Goal: Task Accomplishment & Management: Use online tool/utility

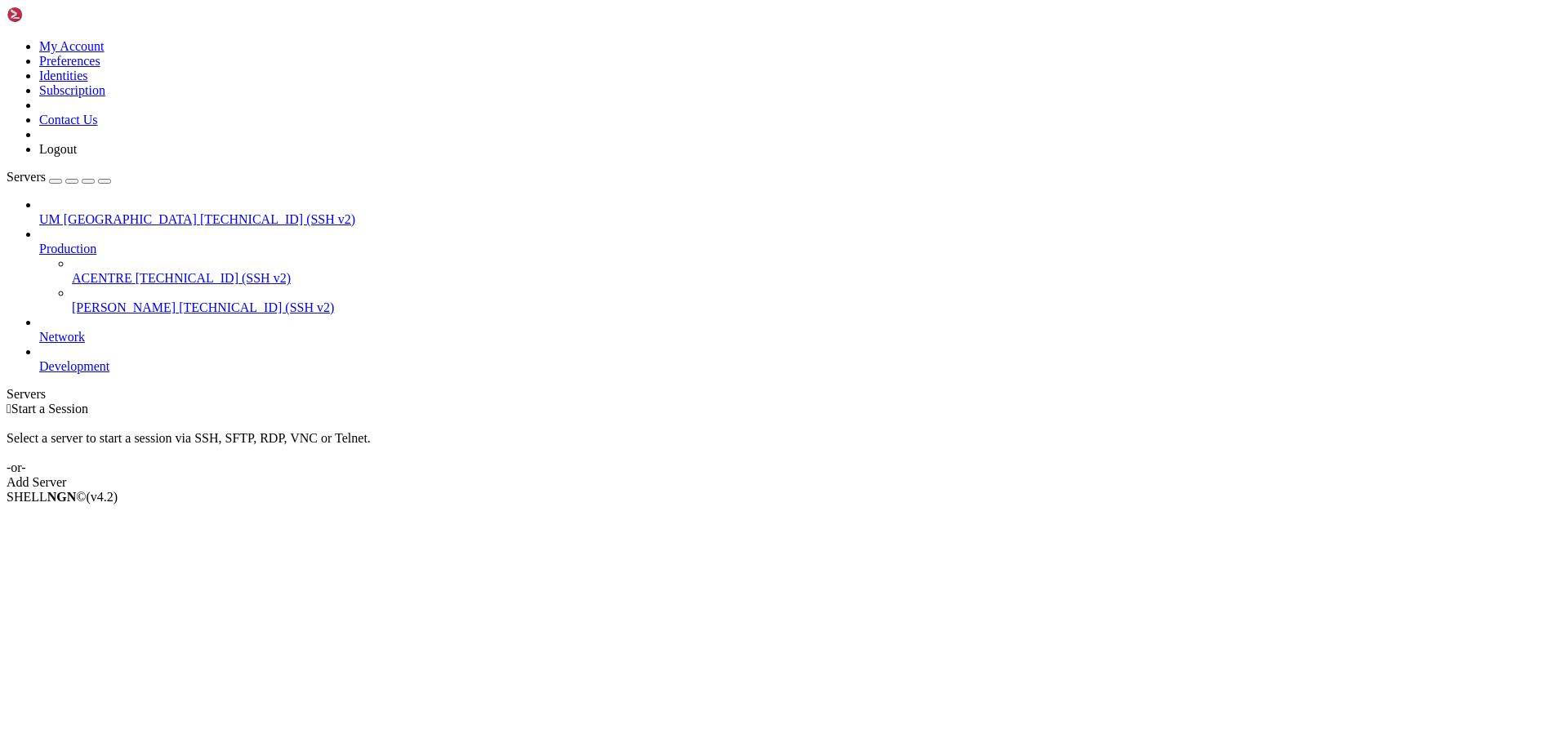
click at [1303, 402] on div " Start a Session Select a server to start a session via SSH, SFTP, RDP, VNC or…" at bounding box center [784, 445] width 1555 height 88
click at [99, 271] on span "ACENTRE" at bounding box center [101, 278] width 60 height 14
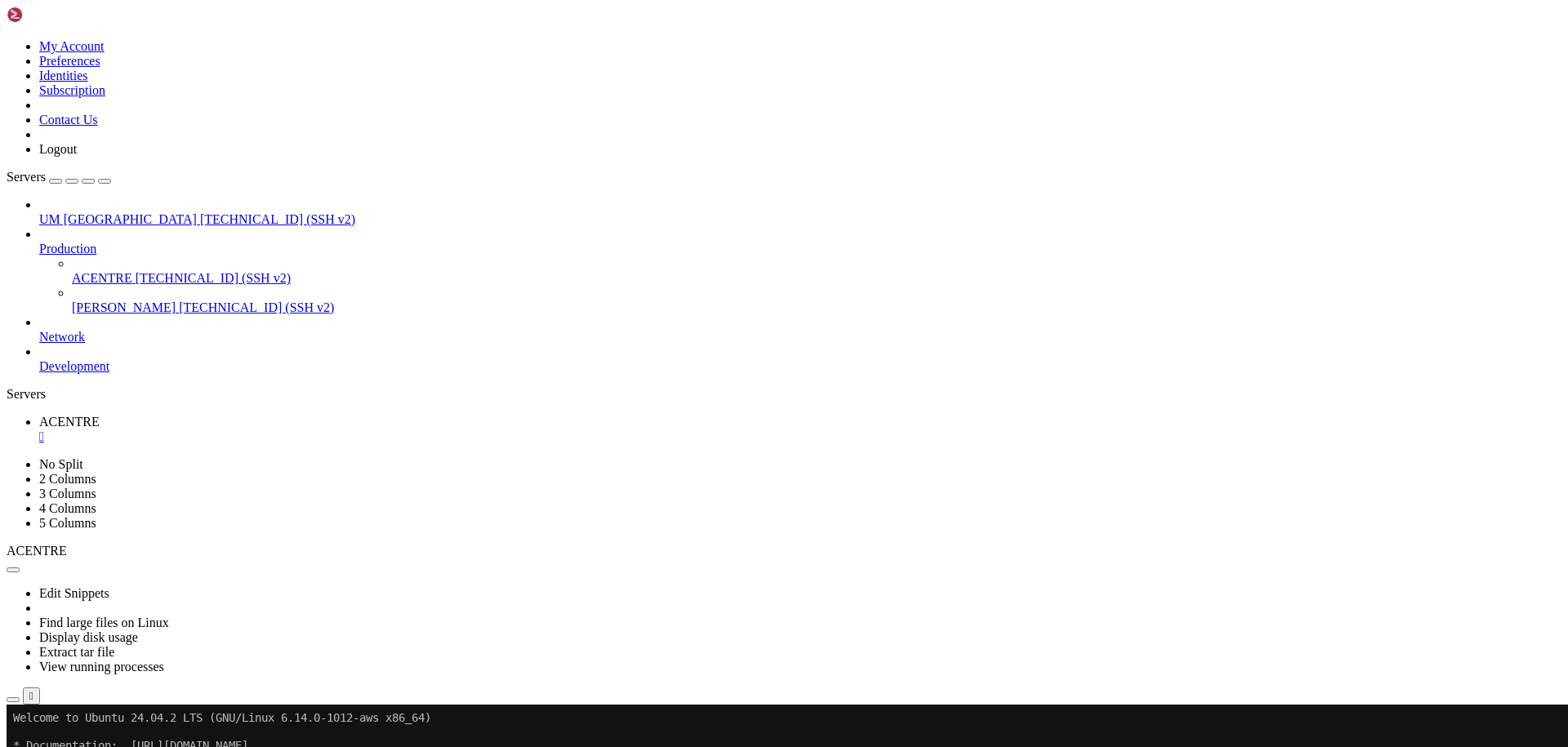
drag, startPoint x: 160, startPoint y: 946, endPoint x: 12, endPoint y: 875, distance: 164.1
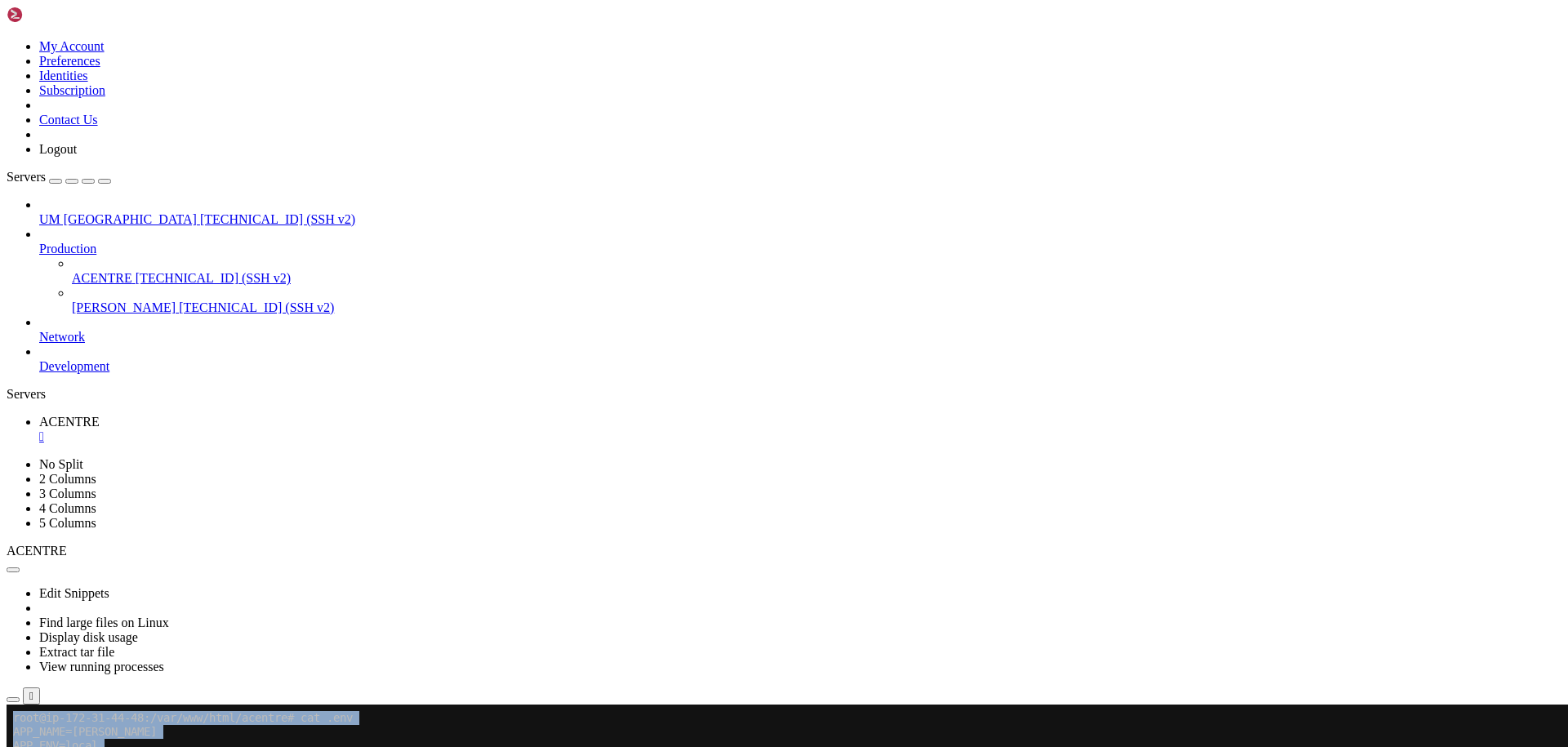
drag, startPoint x: 167, startPoint y: 944, endPoint x: 13, endPoint y: 875, distance: 168.8
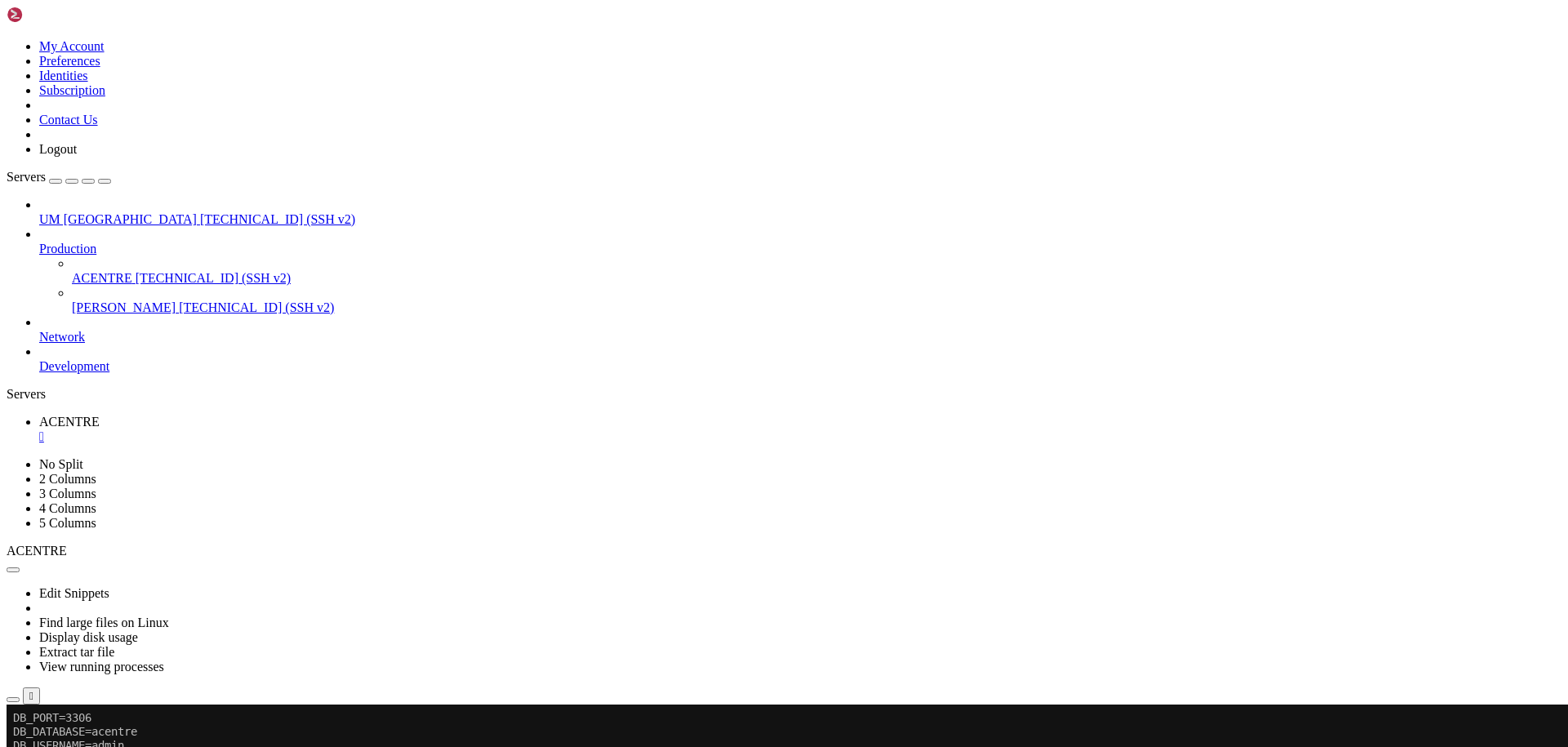
drag, startPoint x: 623, startPoint y: 1123, endPoint x: 901, endPoint y: 1207, distance: 290.4
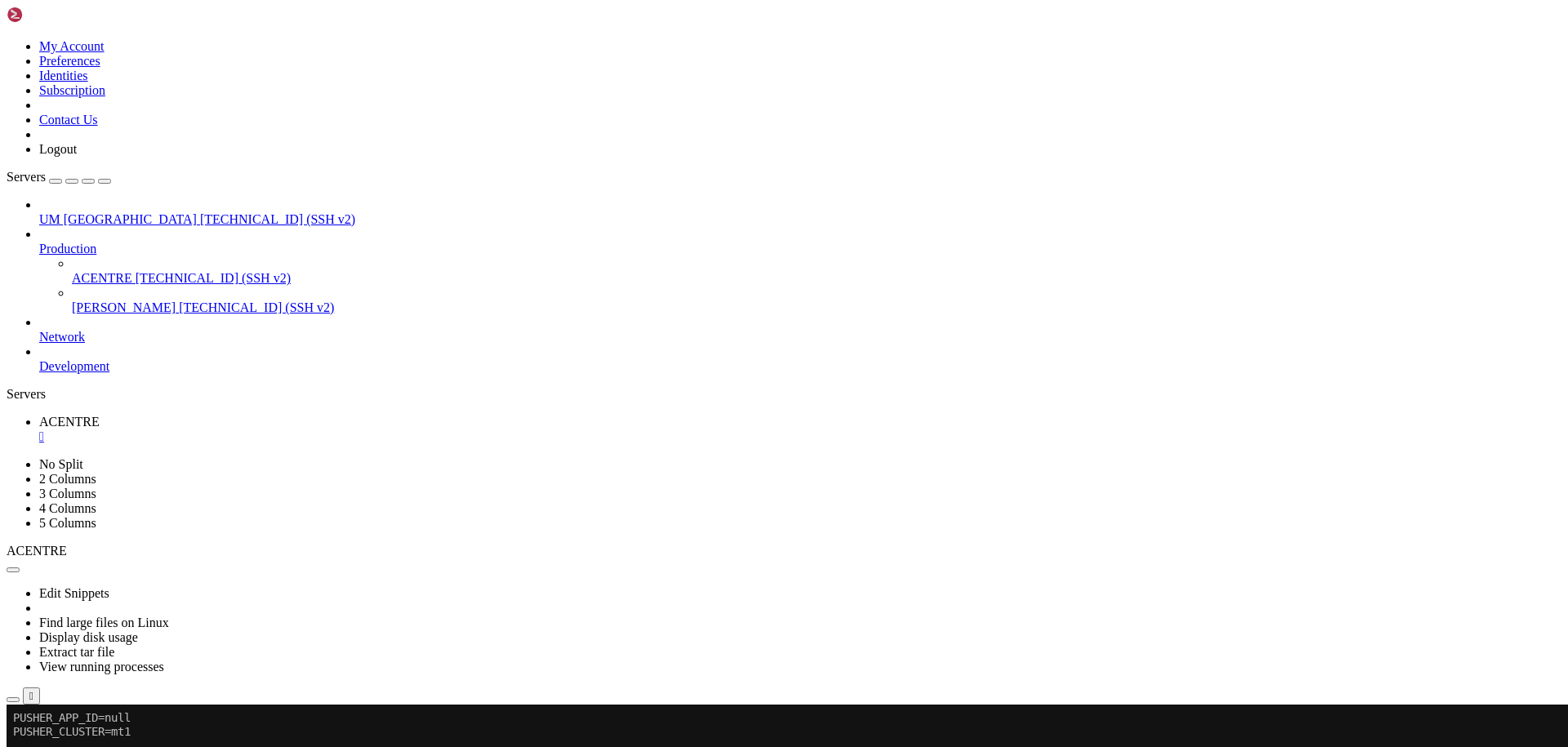
drag, startPoint x: 423, startPoint y: 1280, endPoint x: 294, endPoint y: 1195, distance: 154.5
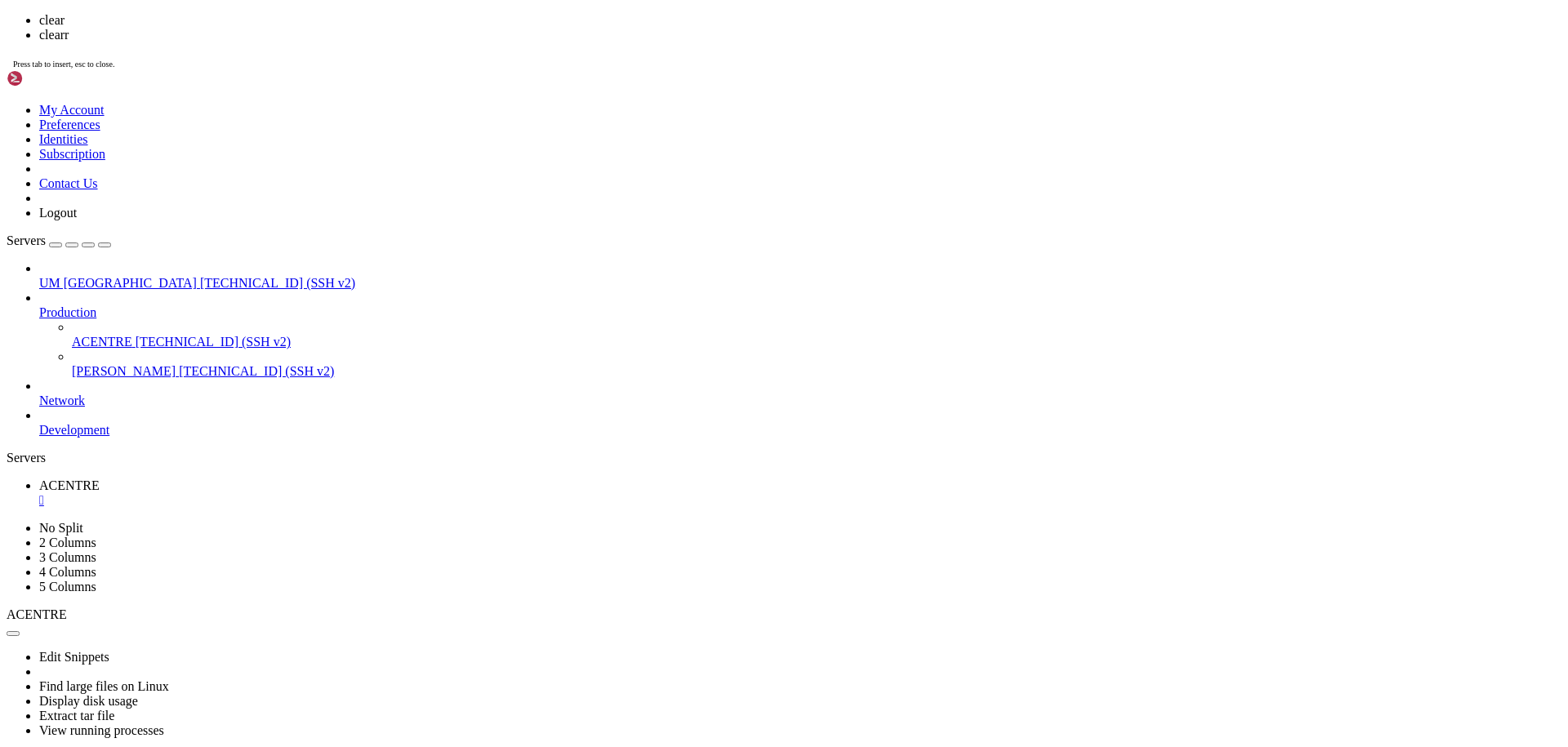
scroll to position [0, 0]
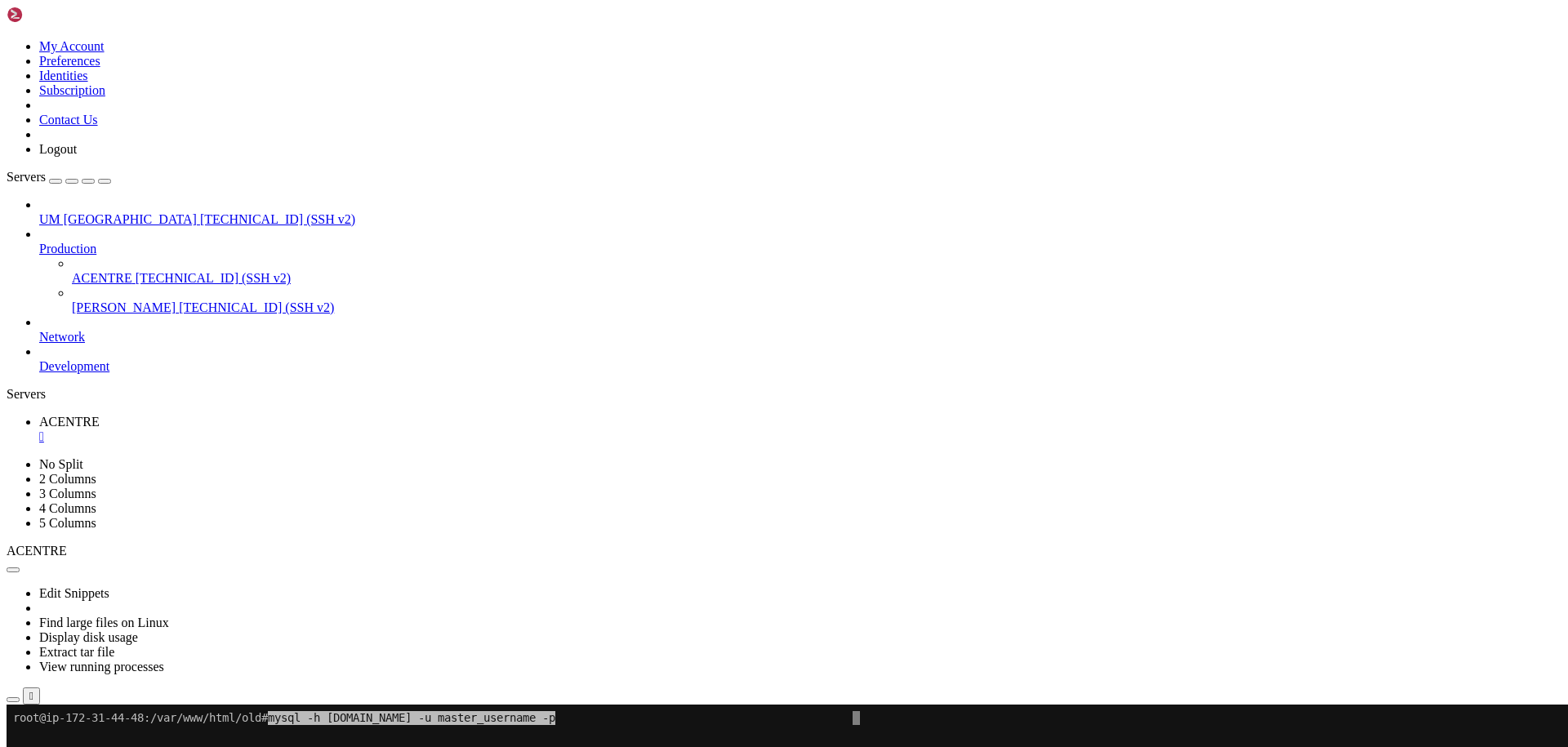
drag, startPoint x: 477, startPoint y: 895, endPoint x: 788, endPoint y: 865, distance: 312.4
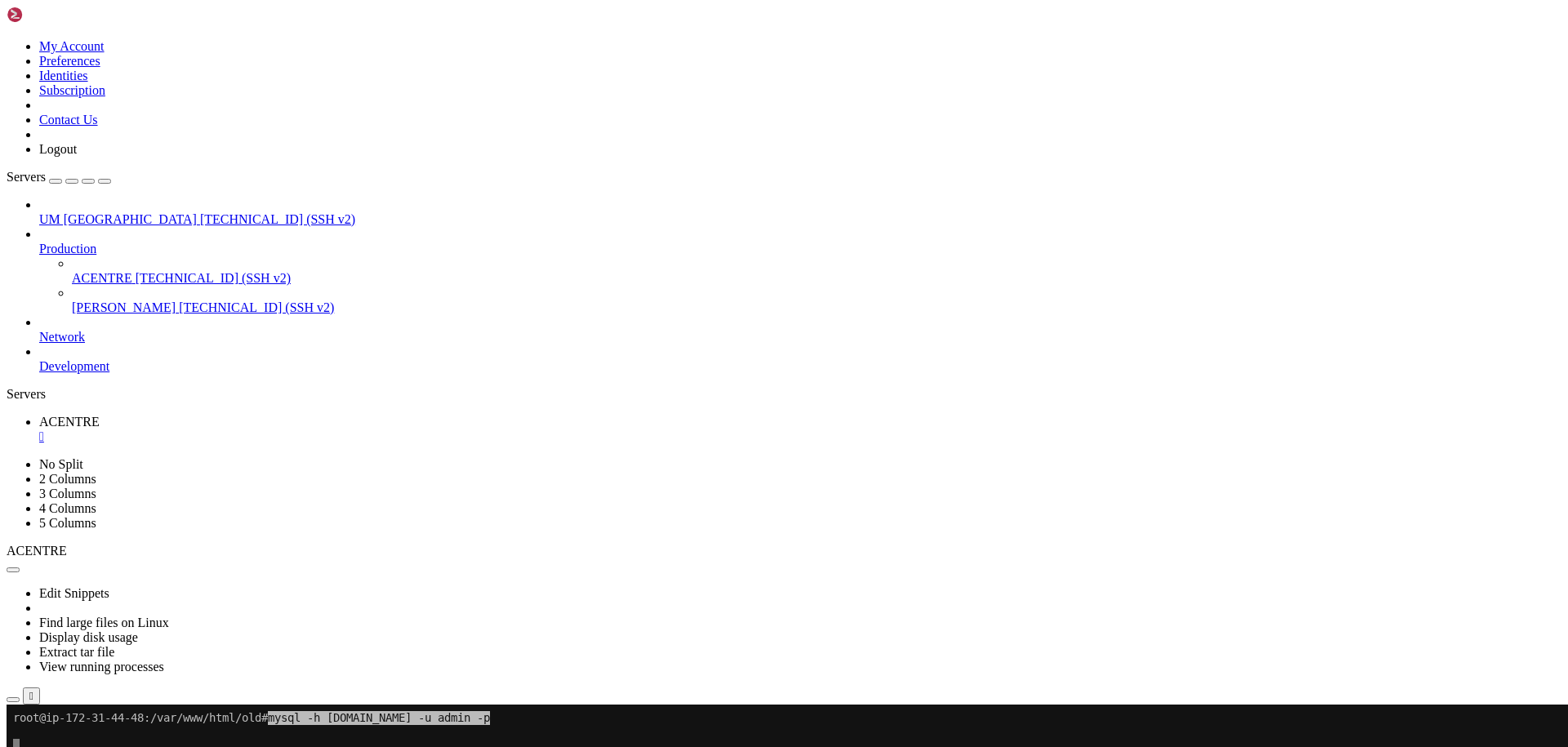
drag, startPoint x: 718, startPoint y: 809, endPoint x: 630, endPoint y: 1004, distance: 213.9
drag, startPoint x: 221, startPoint y: 816, endPoint x: 286, endPoint y: 812, distance: 65.1
drag, startPoint x: 435, startPoint y: 1017, endPoint x: 411, endPoint y: 1195, distance: 179.6
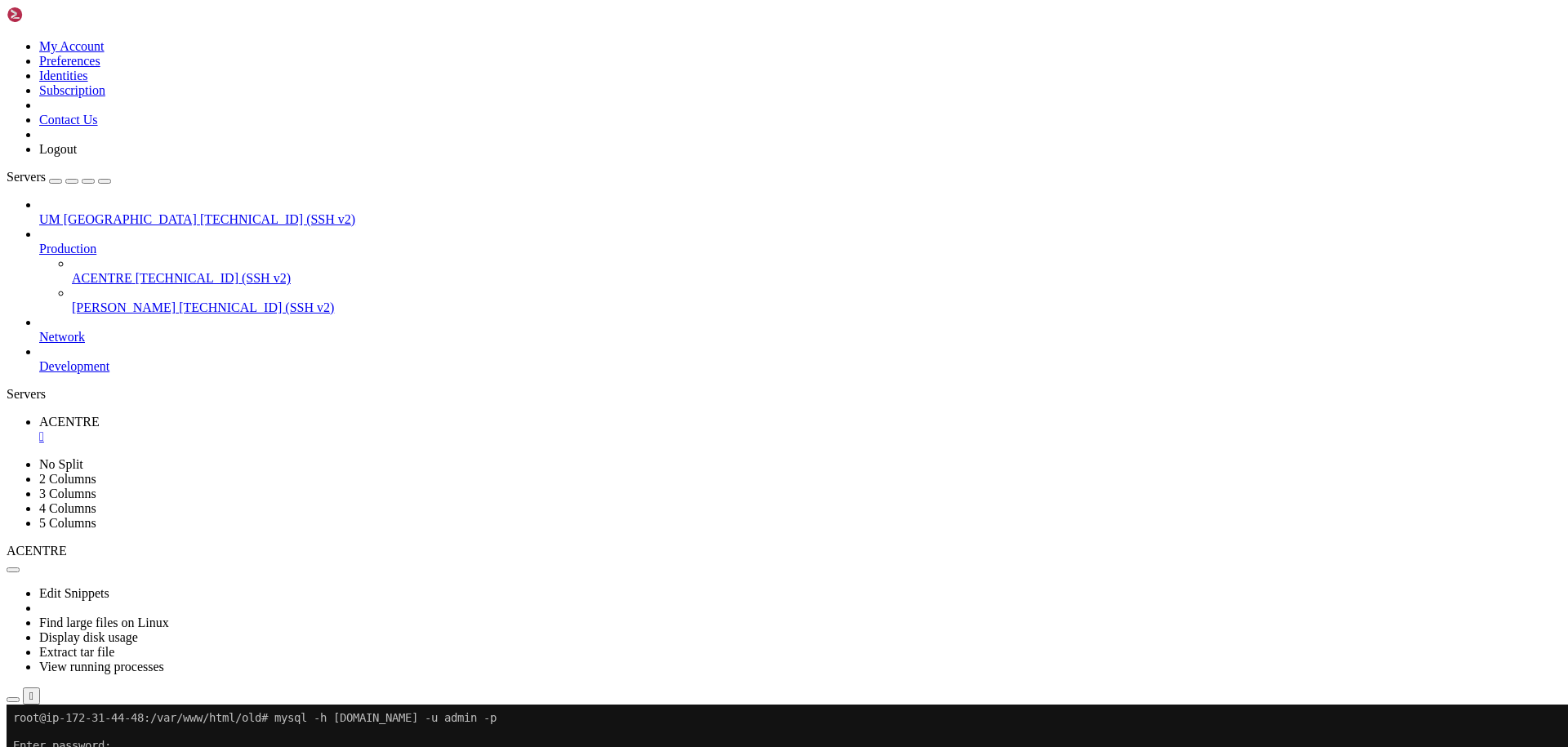
drag, startPoint x: 639, startPoint y: 1014, endPoint x: 146, endPoint y: 1007, distance: 493.0
drag, startPoint x: 382, startPoint y: 1121, endPoint x: 289, endPoint y: 1209, distance: 128.0
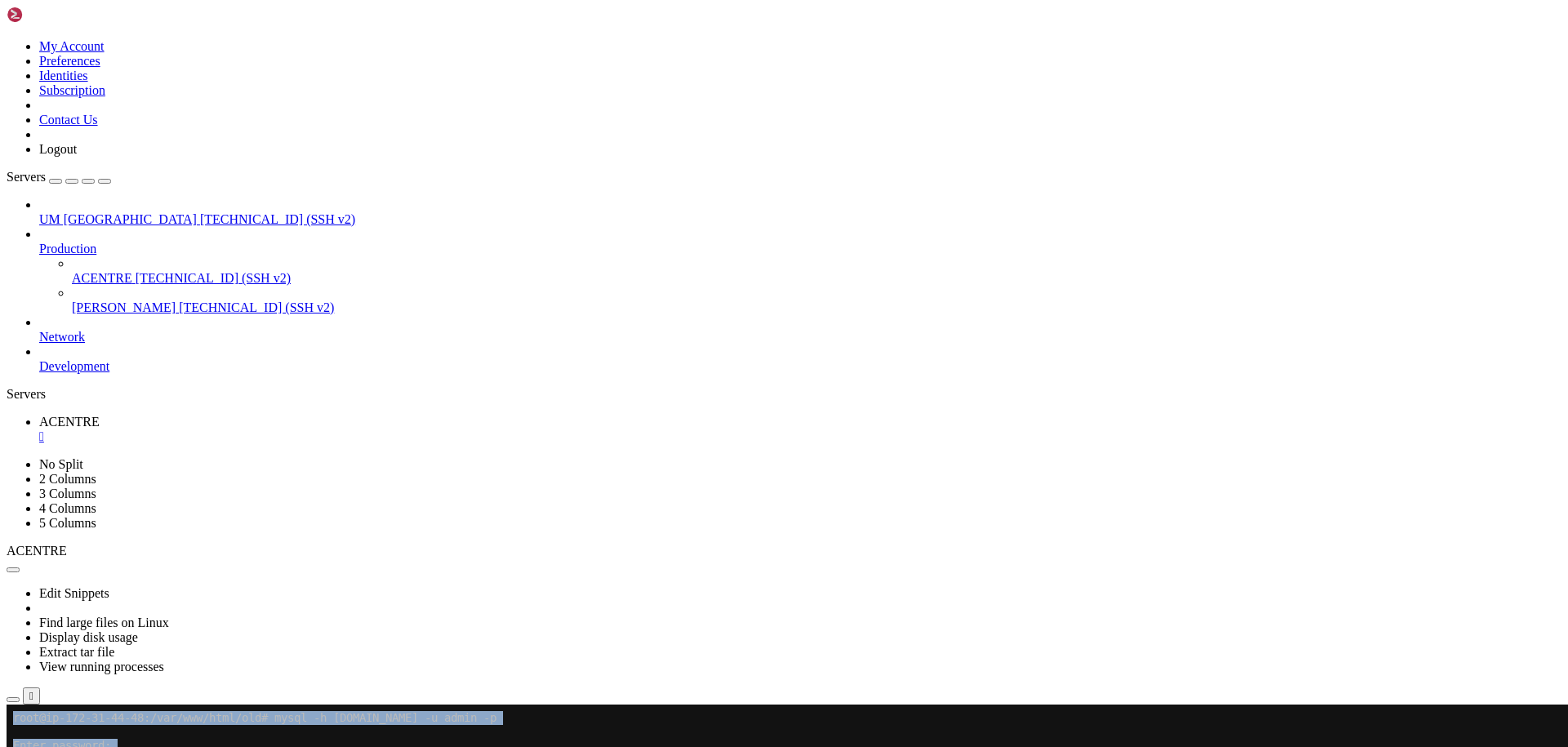
drag, startPoint x: 192, startPoint y: 1141, endPoint x: 12, endPoint y: 1048, distance: 202.6
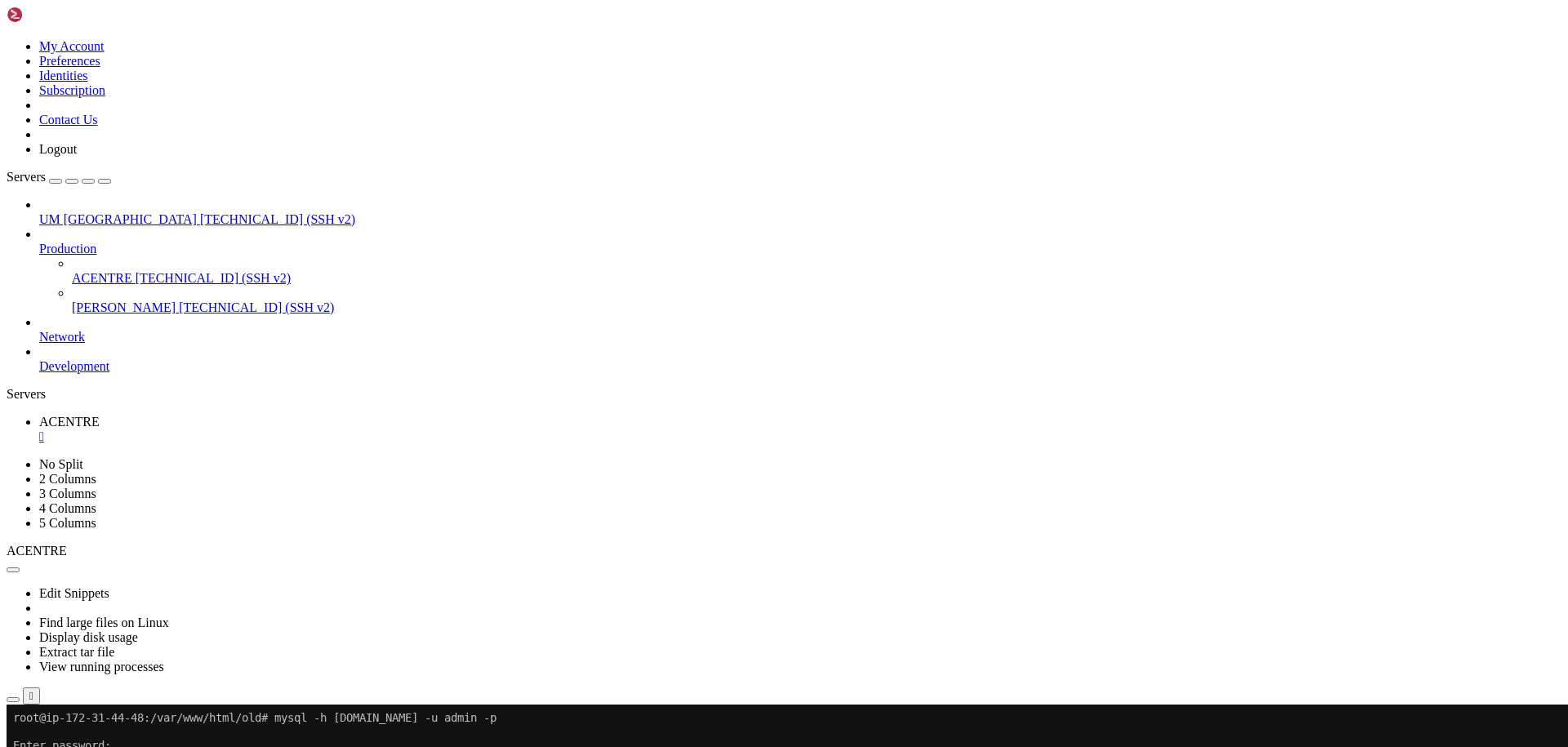
drag, startPoint x: 68, startPoint y: 1160, endPoint x: 17, endPoint y: 1054, distance: 117.6
drag, startPoint x: 409, startPoint y: 1117, endPoint x: 490, endPoint y: 1299, distance: 199.2
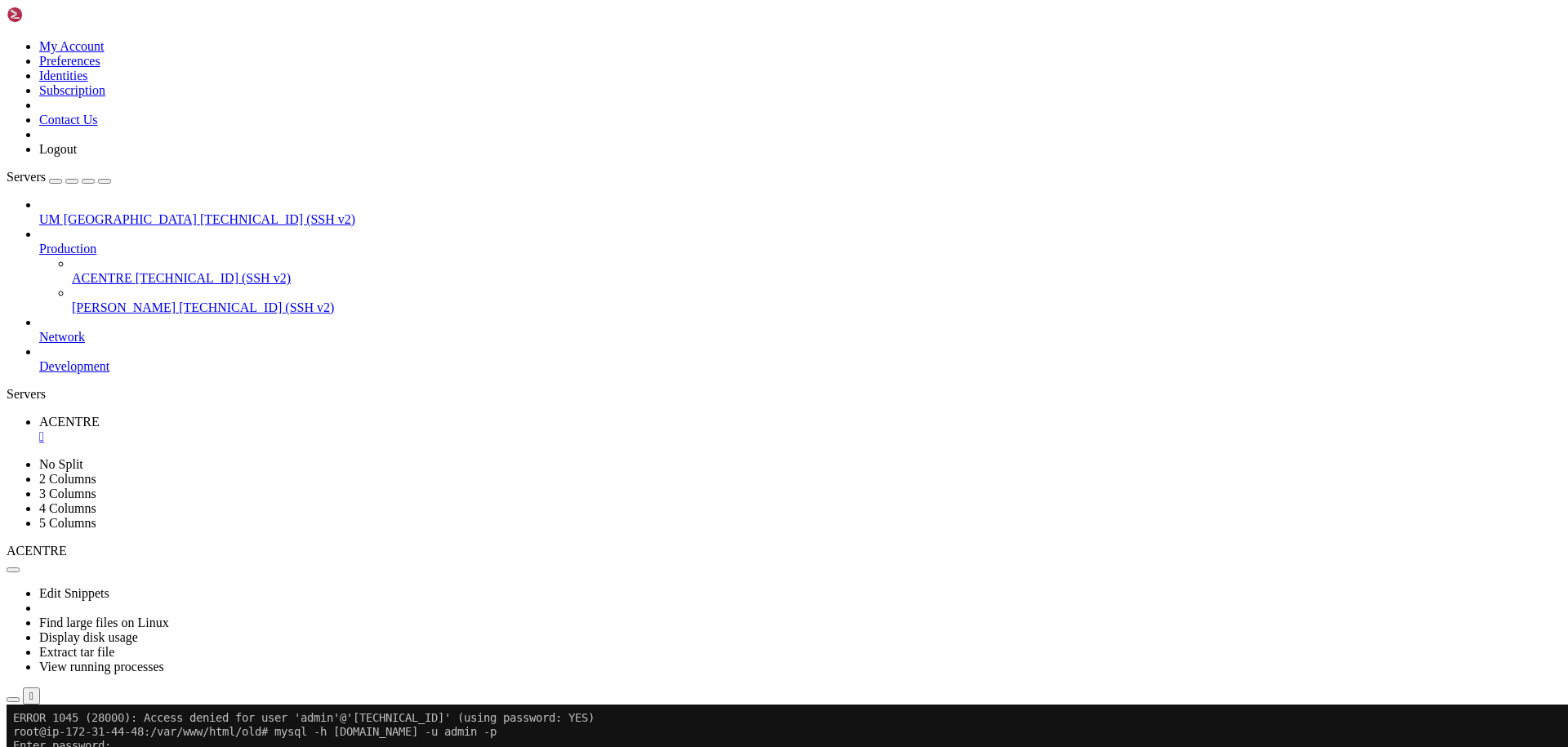
drag, startPoint x: 338, startPoint y: 1249, endPoint x: 419, endPoint y: 1301, distance: 96.3
drag, startPoint x: 201, startPoint y: 1286, endPoint x: 114, endPoint y: 1214, distance: 112.9
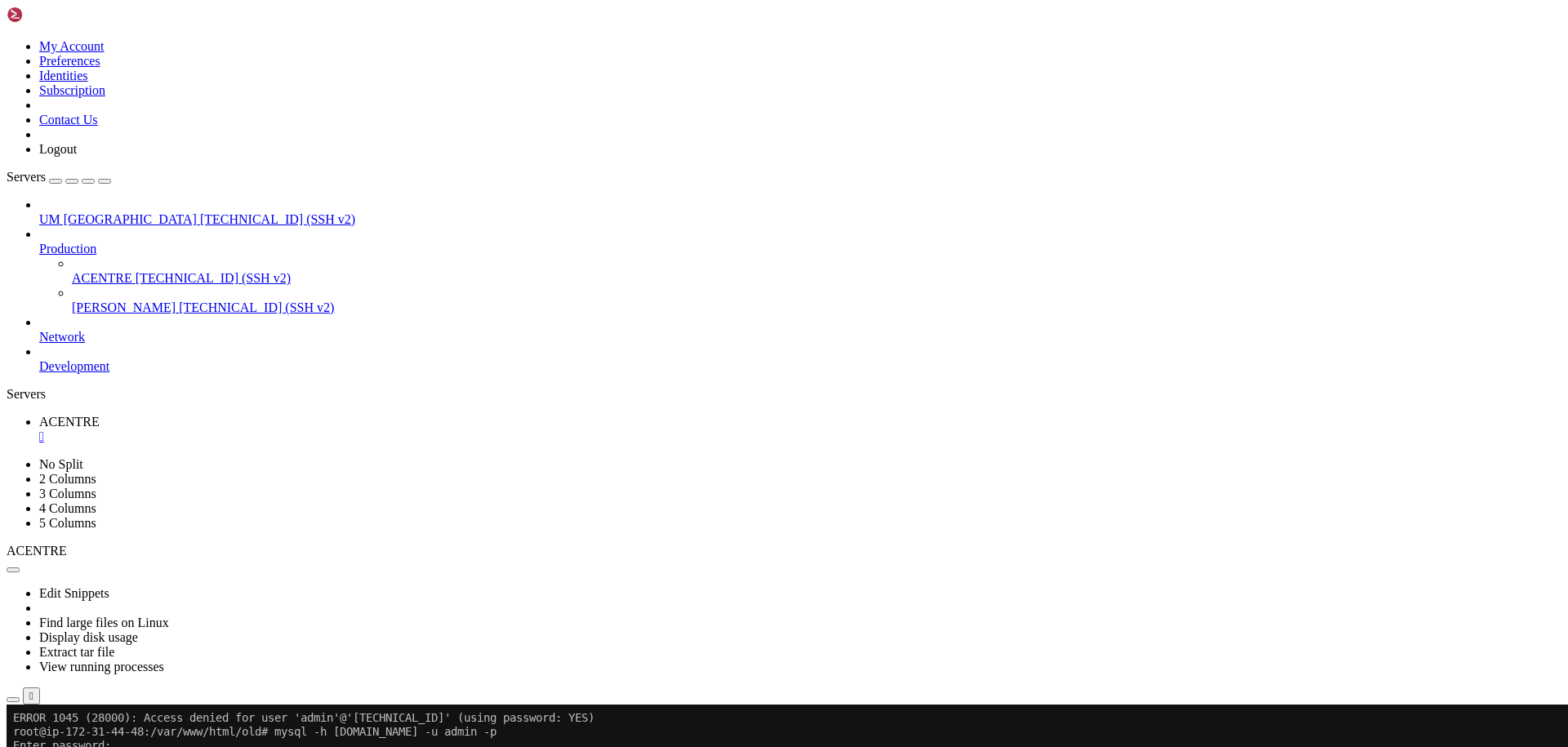
drag, startPoint x: 58, startPoint y: 1316, endPoint x: 22, endPoint y: 1195, distance: 126.2
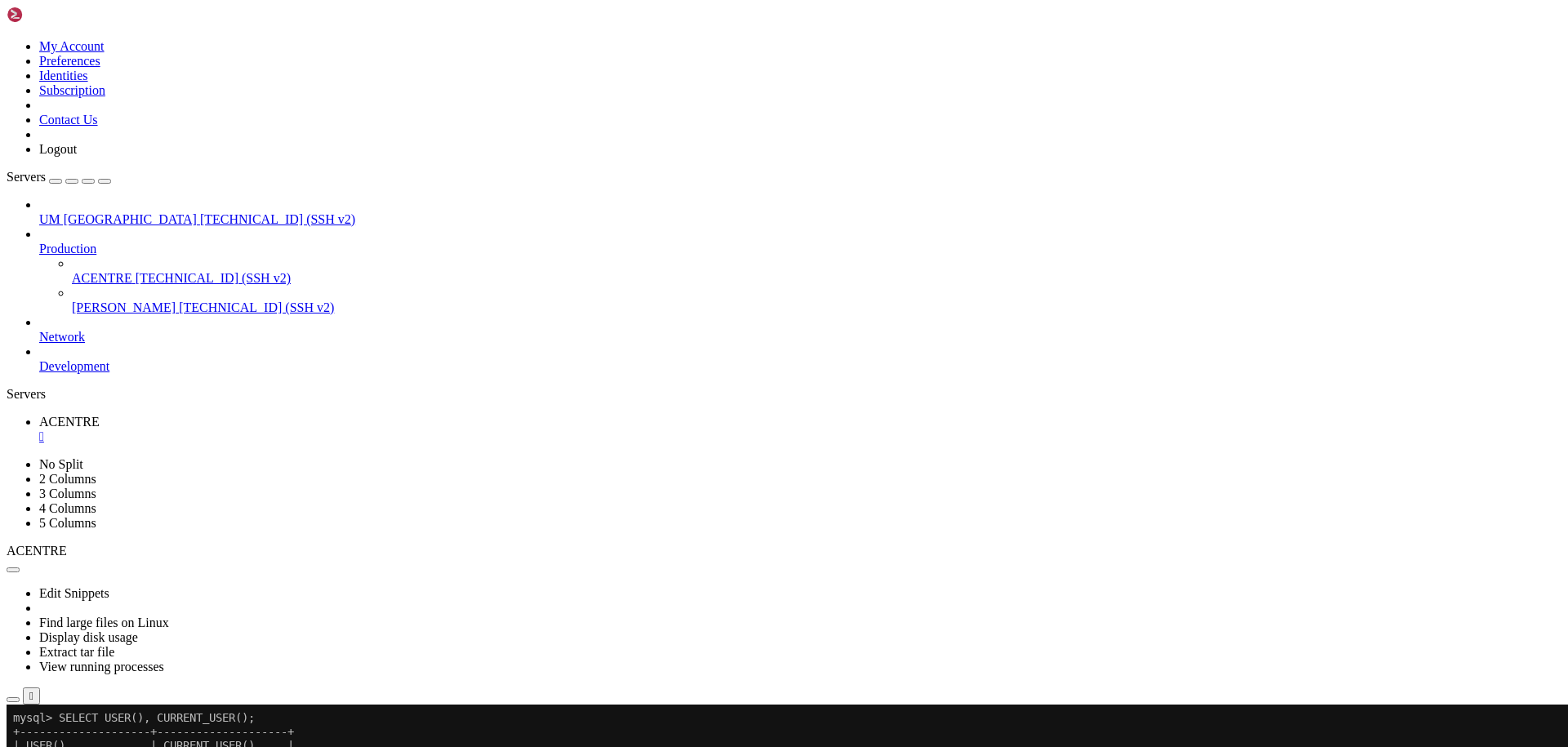
drag, startPoint x: 728, startPoint y: 1235, endPoint x: 536, endPoint y: 1190, distance: 197.2
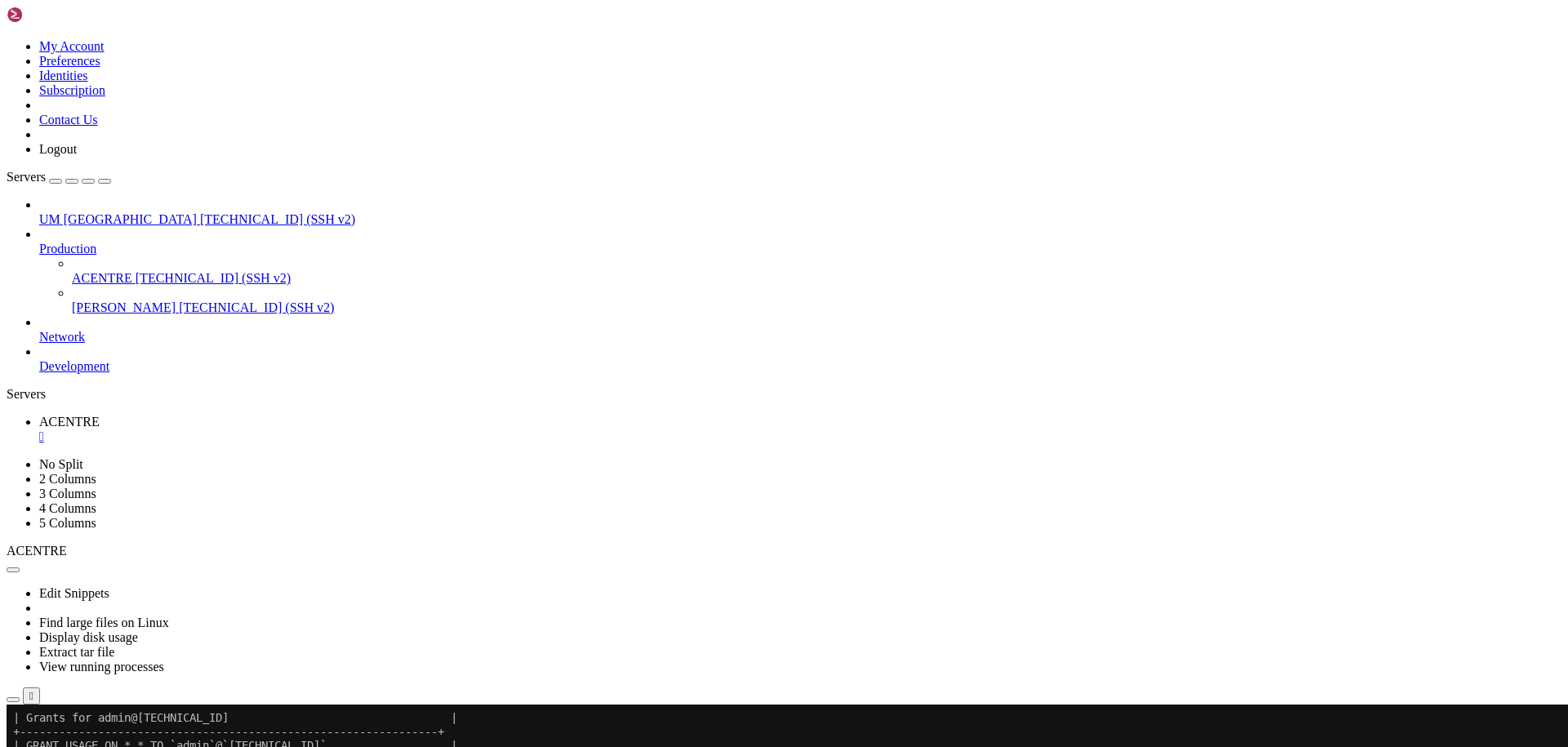
drag, startPoint x: 481, startPoint y: 1318, endPoint x: 294, endPoint y: 1307, distance: 187.3
drag, startPoint x: 65, startPoint y: 1313, endPoint x: 21, endPoint y: 1194, distance: 126.9
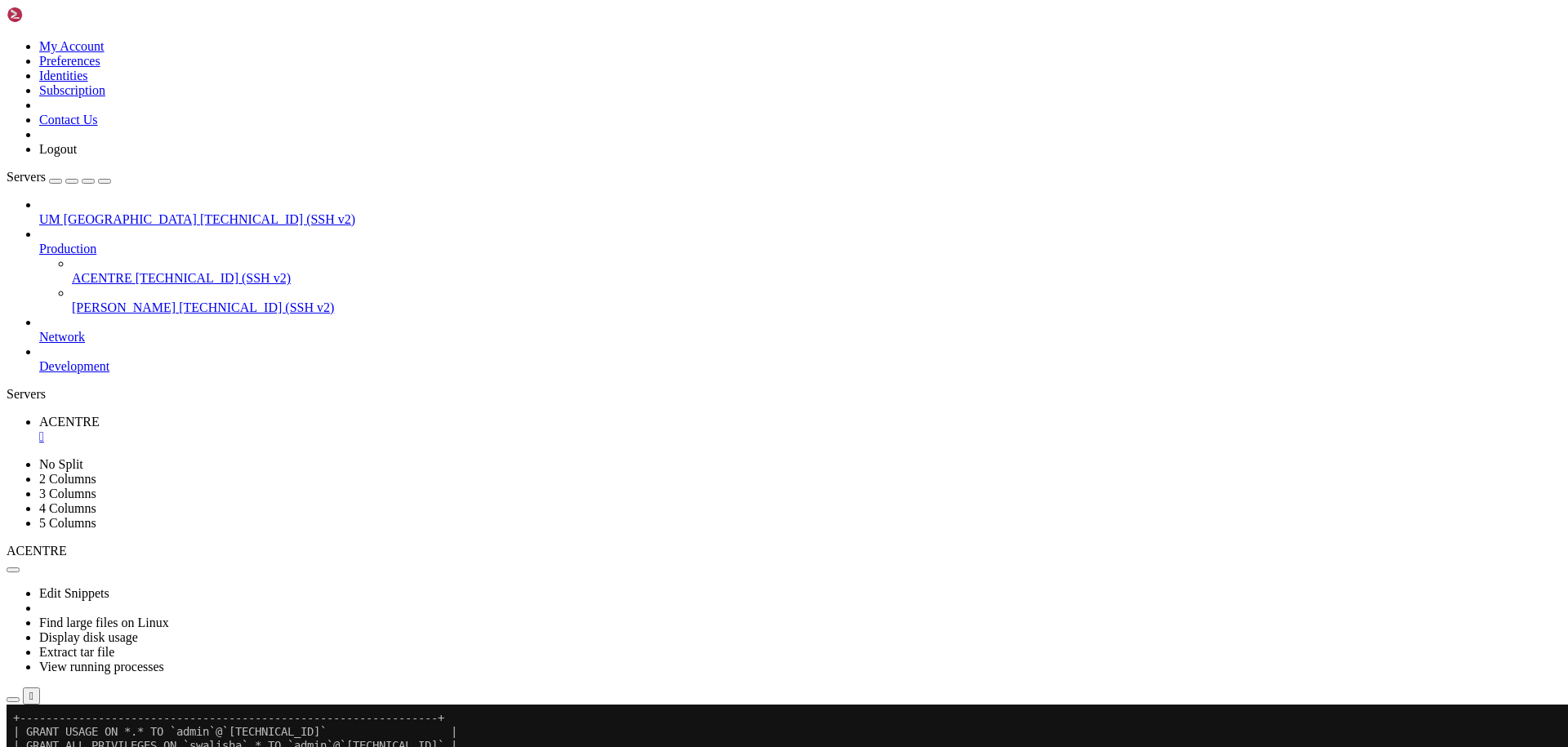
drag, startPoint x: 703, startPoint y: 1229, endPoint x: 631, endPoint y: 1242, distance: 73.2
drag, startPoint x: 115, startPoint y: 1331, endPoint x: 40, endPoint y: 1115, distance: 228.7
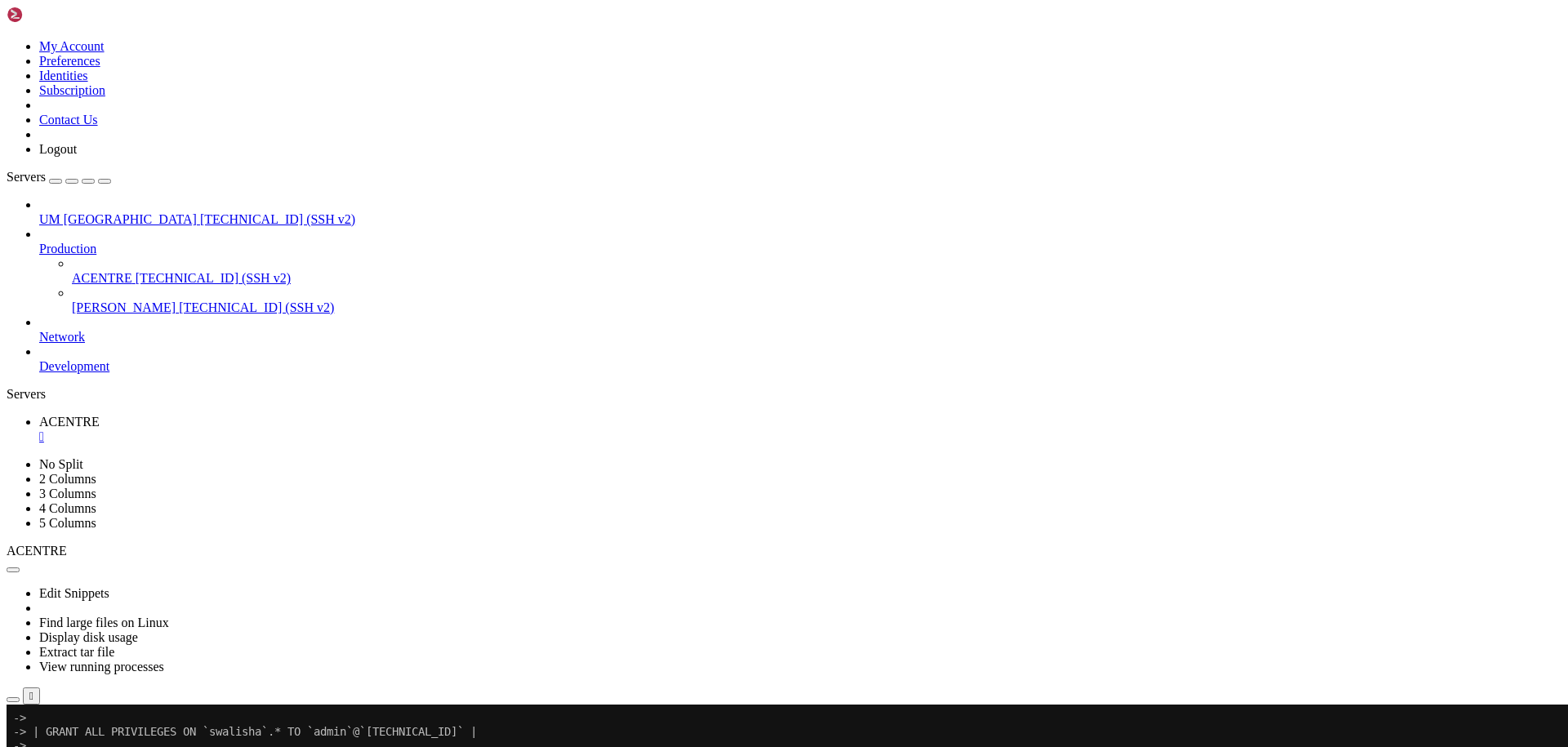
drag, startPoint x: 444, startPoint y: 1133, endPoint x: 335, endPoint y: 1131, distance: 109.0
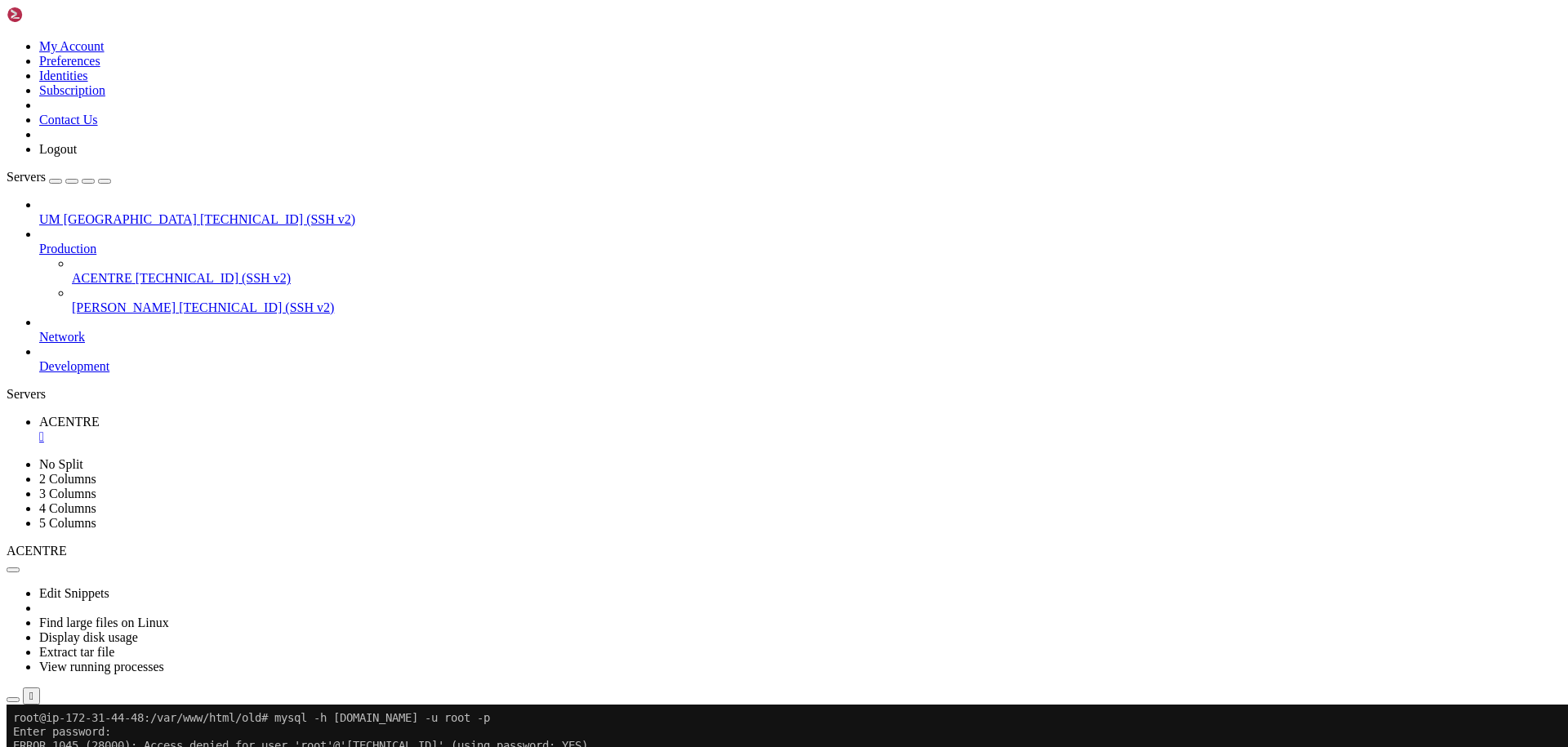
drag, startPoint x: 335, startPoint y: 1131, endPoint x: 639, endPoint y: 1148, distance: 304.5
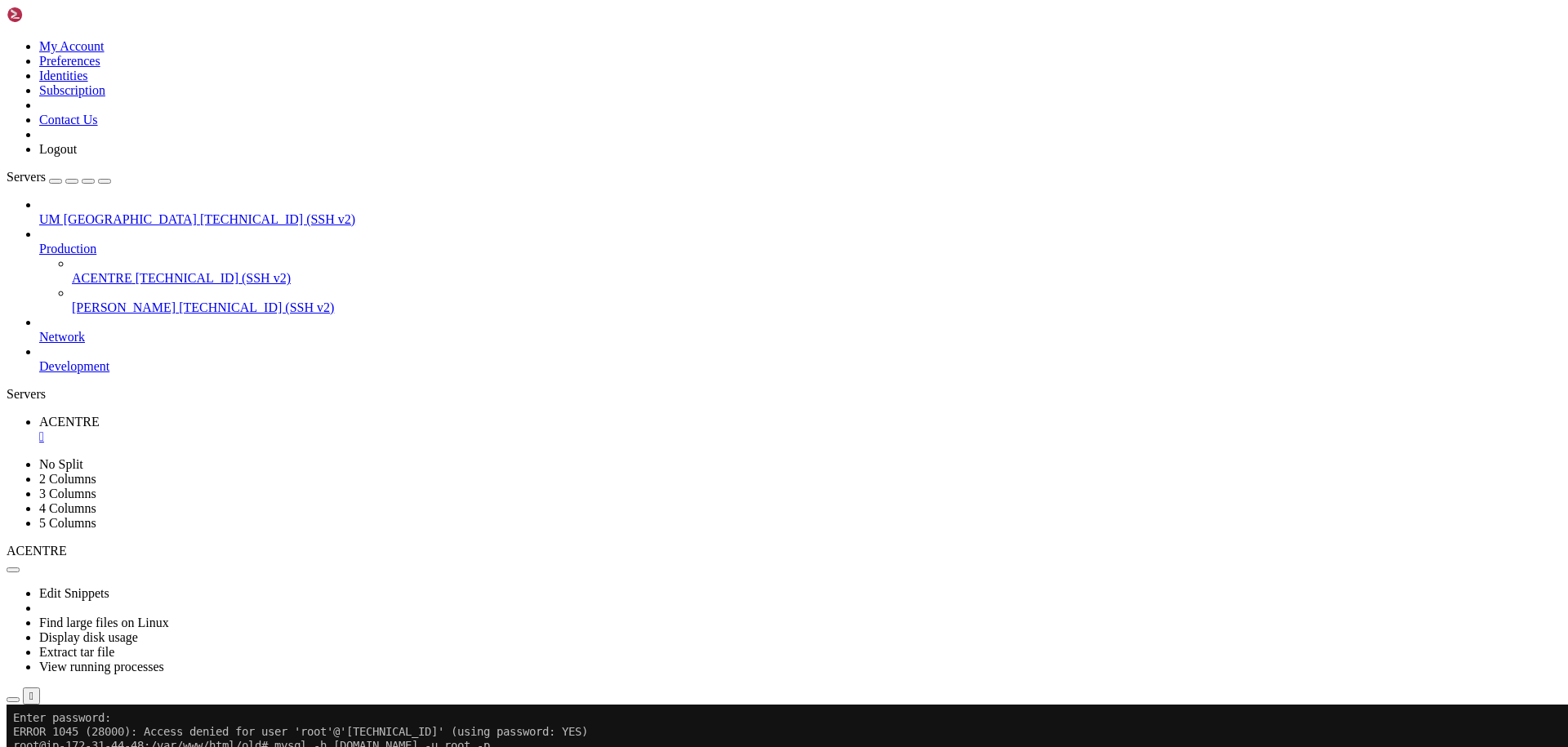
scroll to position [125, 0]
drag, startPoint x: 674, startPoint y: 1183, endPoint x: 581, endPoint y: 1156, distance: 96.8
drag, startPoint x: 650, startPoint y: 1217, endPoint x: 565, endPoint y: 1161, distance: 101.8
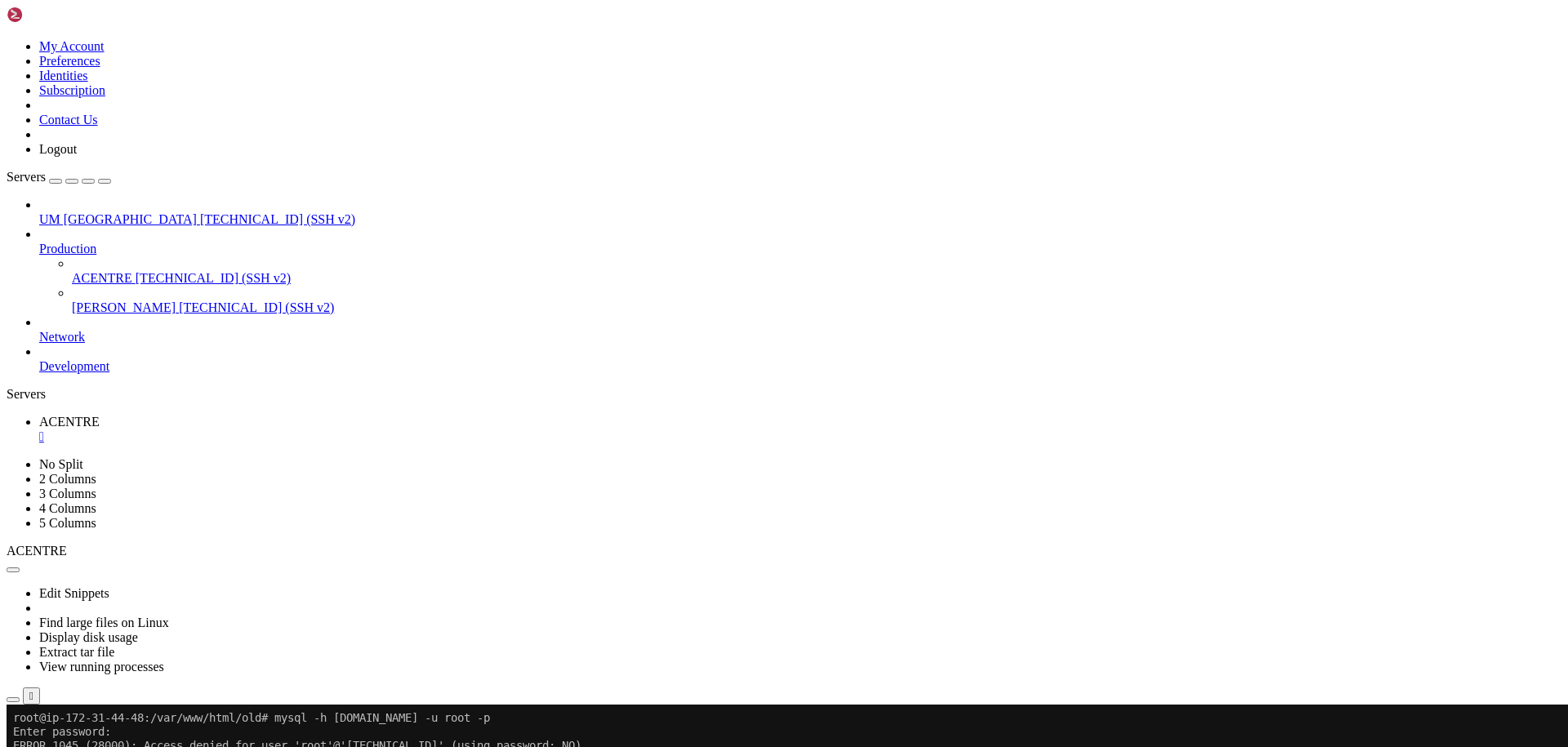
drag, startPoint x: 640, startPoint y: 1241, endPoint x: 561, endPoint y: 1199, distance: 89.5
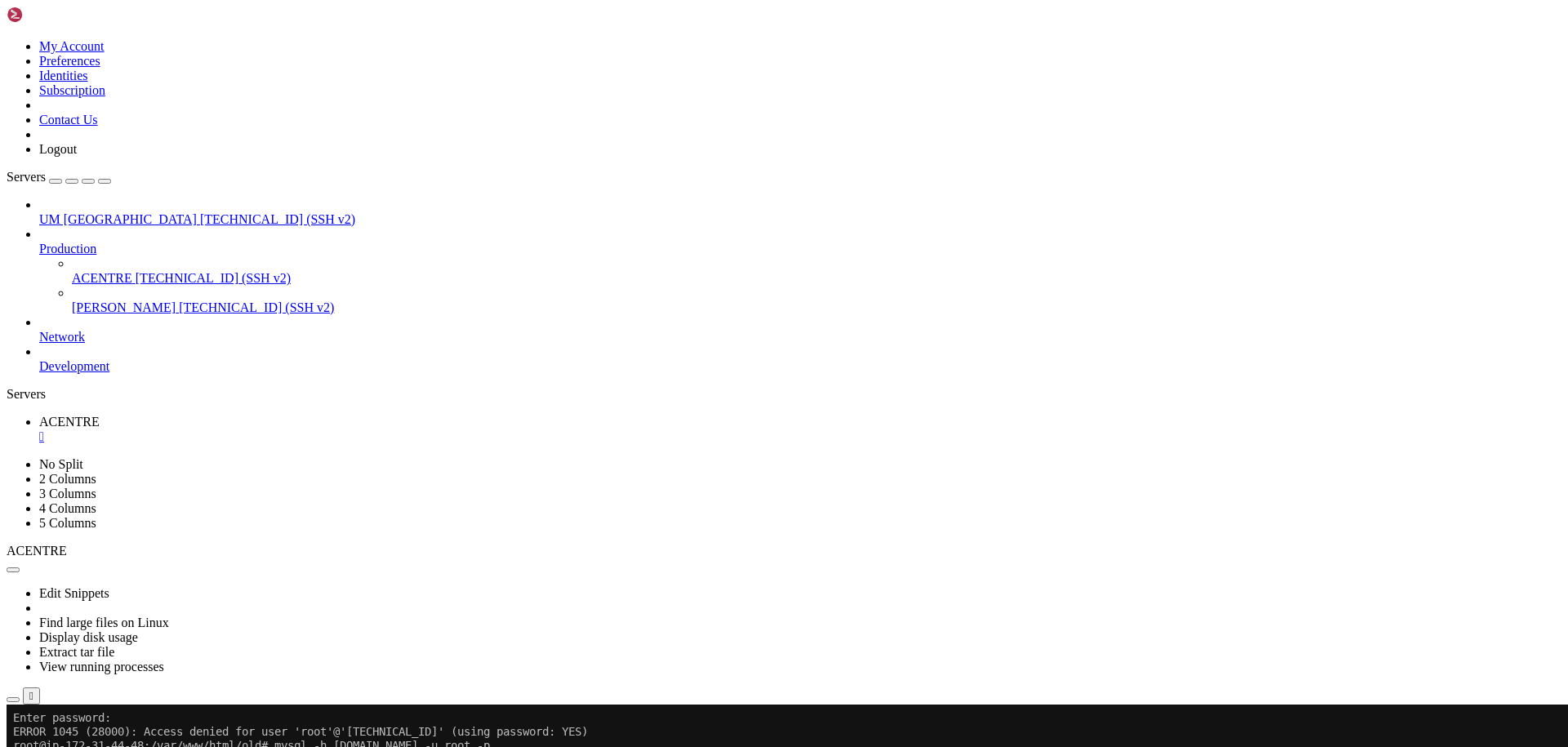
scroll to position [333, 0]
drag, startPoint x: 689, startPoint y: 1167, endPoint x: 526, endPoint y: 1205, distance: 167.4
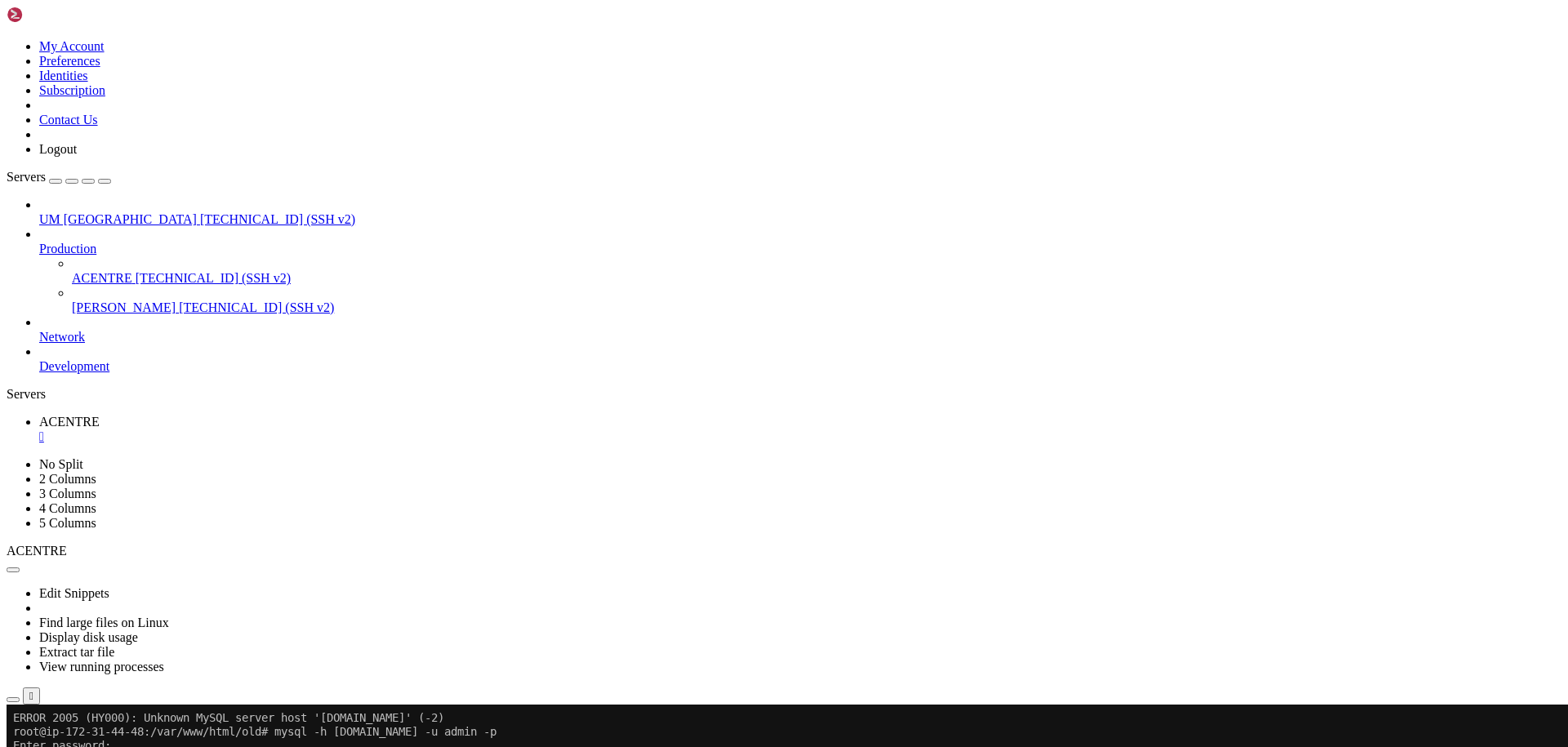
drag, startPoint x: 193, startPoint y: 1298, endPoint x: 58, endPoint y: 1304, distance: 135.1
drag, startPoint x: 462, startPoint y: 1305, endPoint x: 61, endPoint y: 1307, distance: 401.0
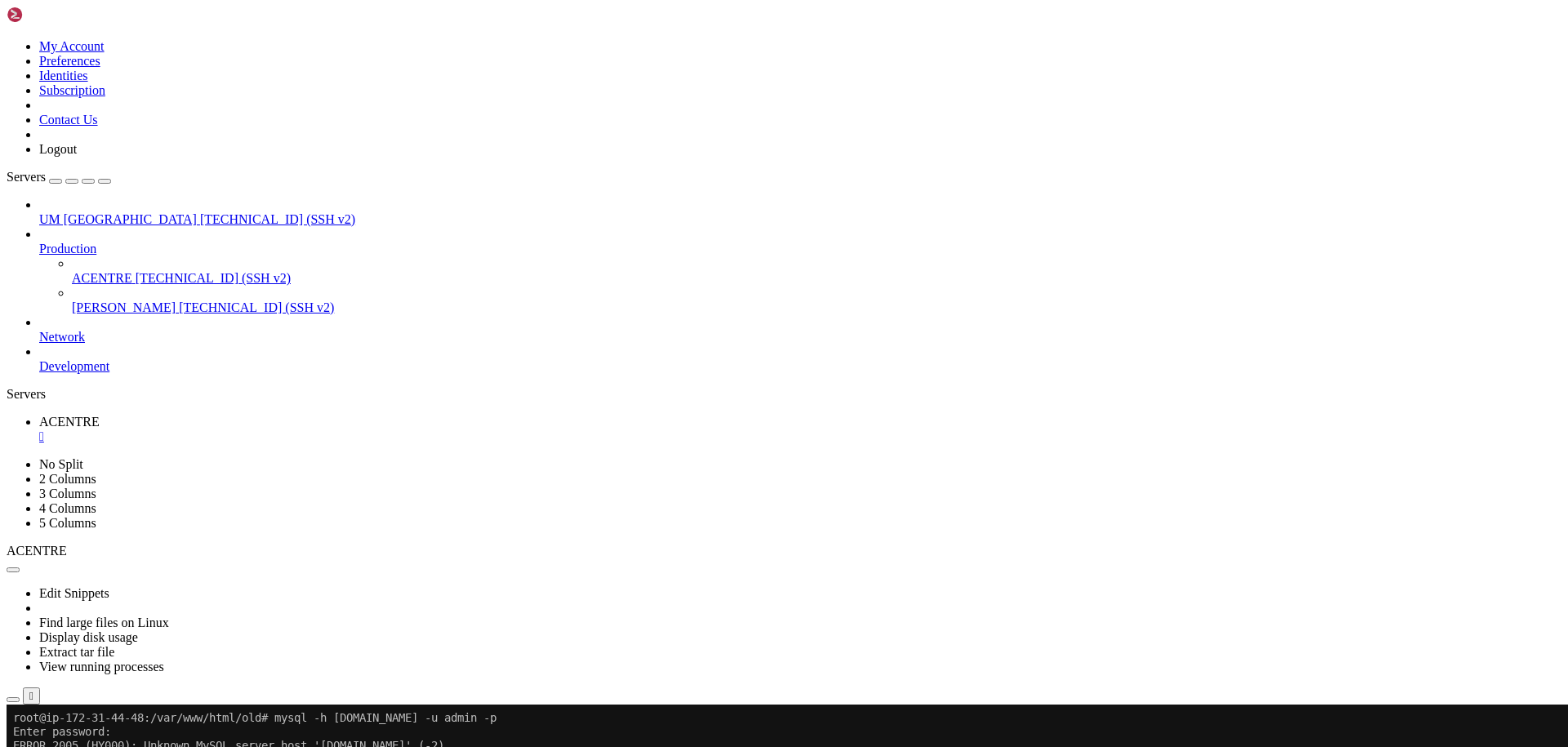
drag, startPoint x: 58, startPoint y: 1303, endPoint x: 487, endPoint y: 1296, distance: 429.1
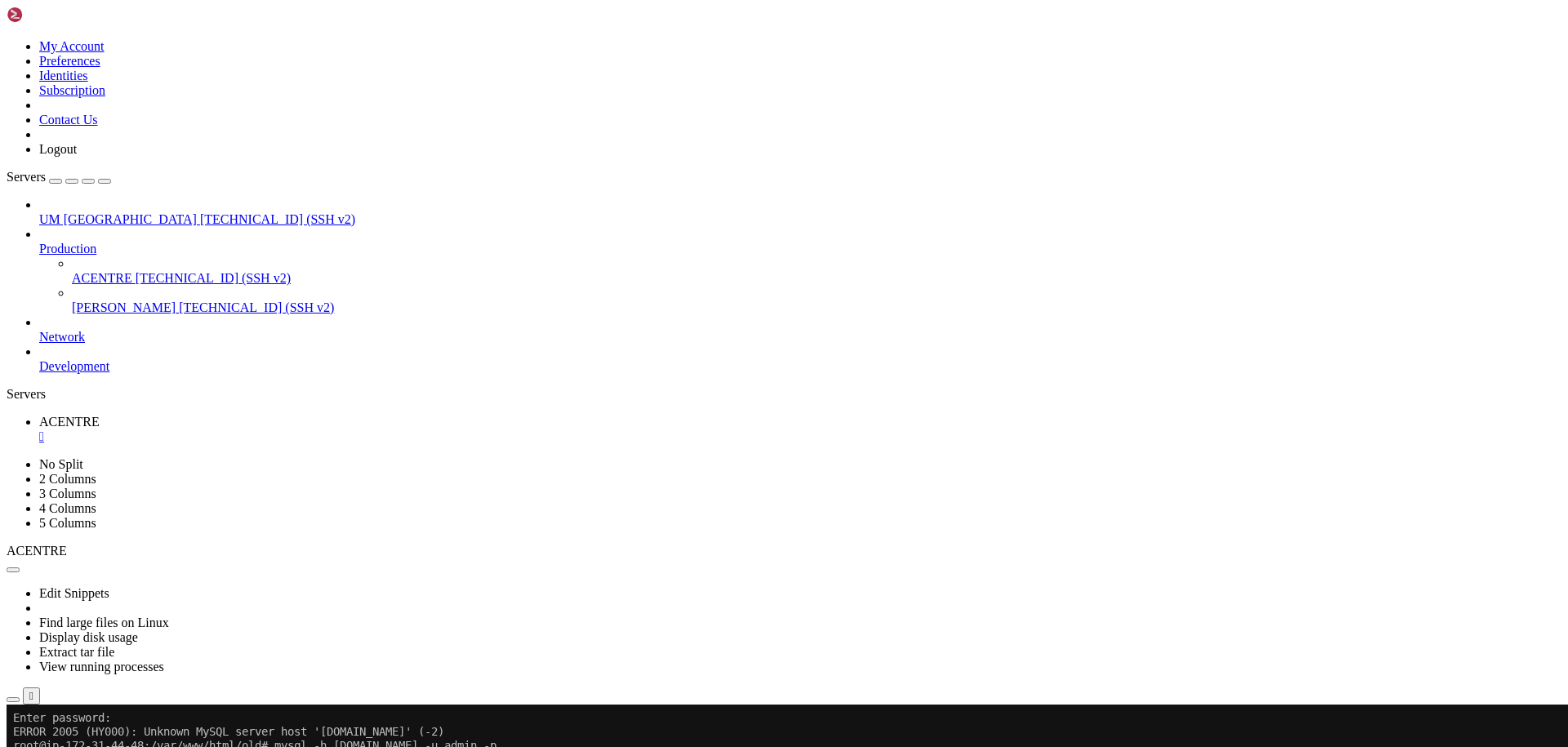
drag, startPoint x: 520, startPoint y: 1304, endPoint x: 67, endPoint y: 1298, distance: 453.0
drag, startPoint x: 58, startPoint y: 1299, endPoint x: 521, endPoint y: 1302, distance: 463.0
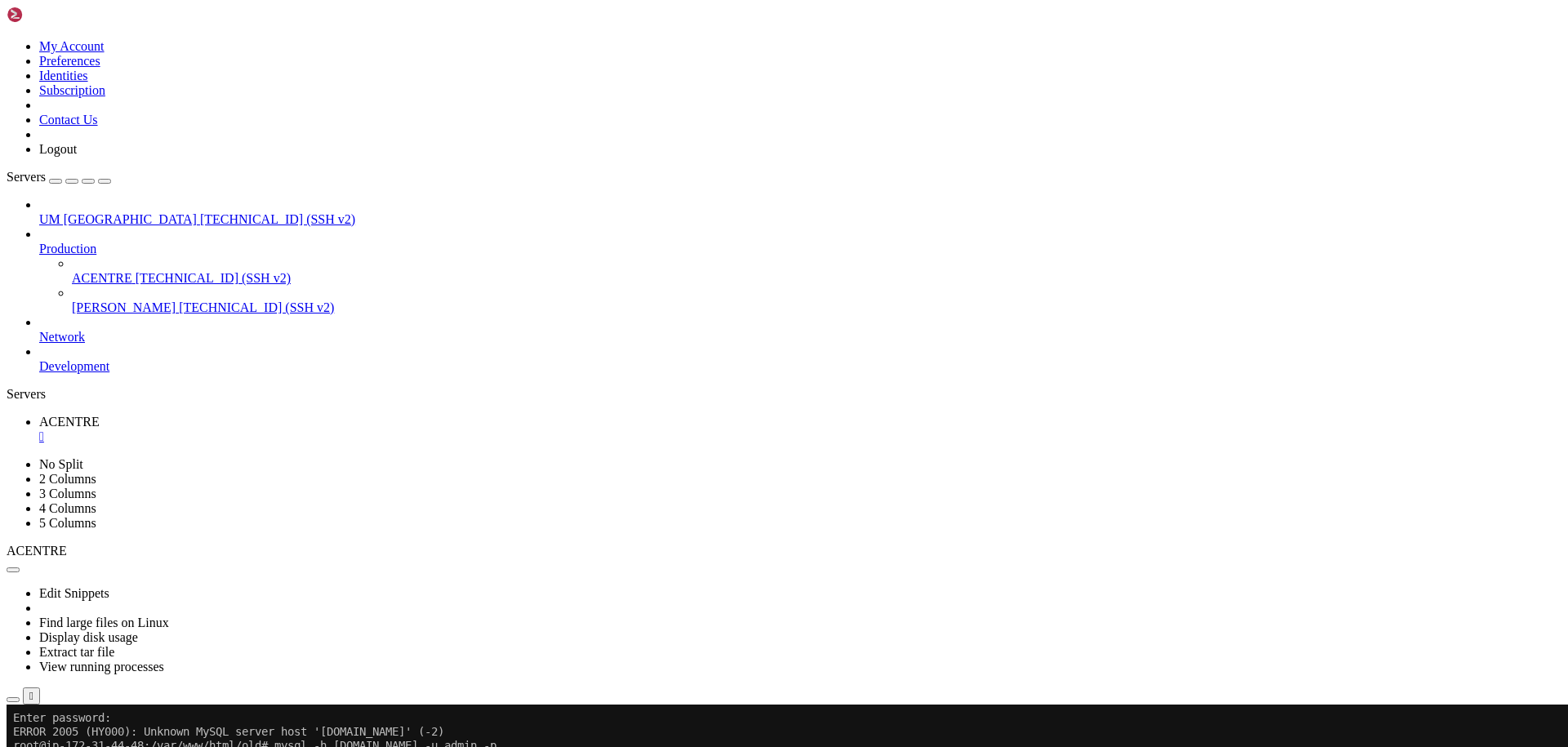
drag, startPoint x: 653, startPoint y: 1298, endPoint x: 536, endPoint y: 1174, distance: 170.5
drag, startPoint x: 616, startPoint y: 1313, endPoint x: 18, endPoint y: 1300, distance: 598.1
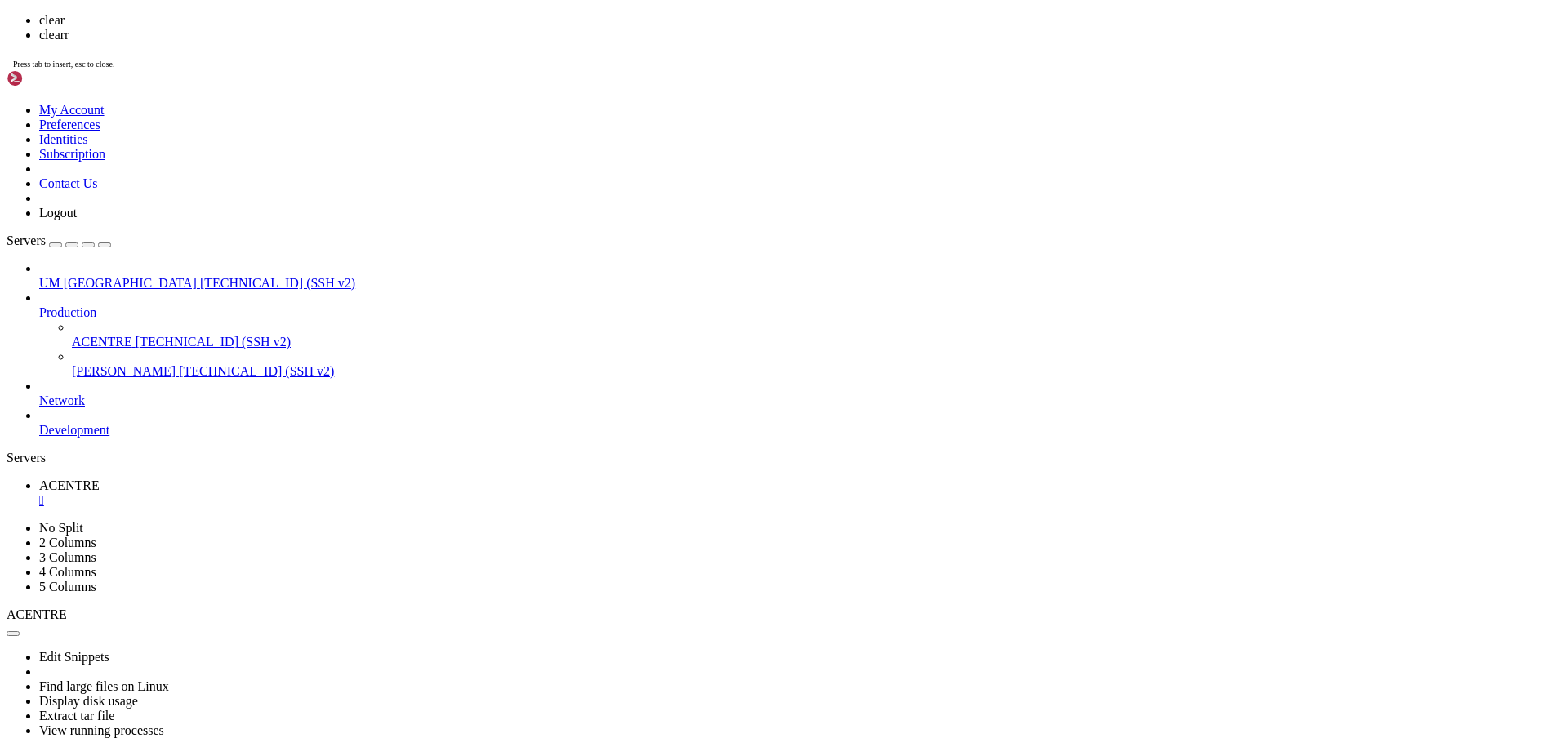
scroll to position [694, 0]
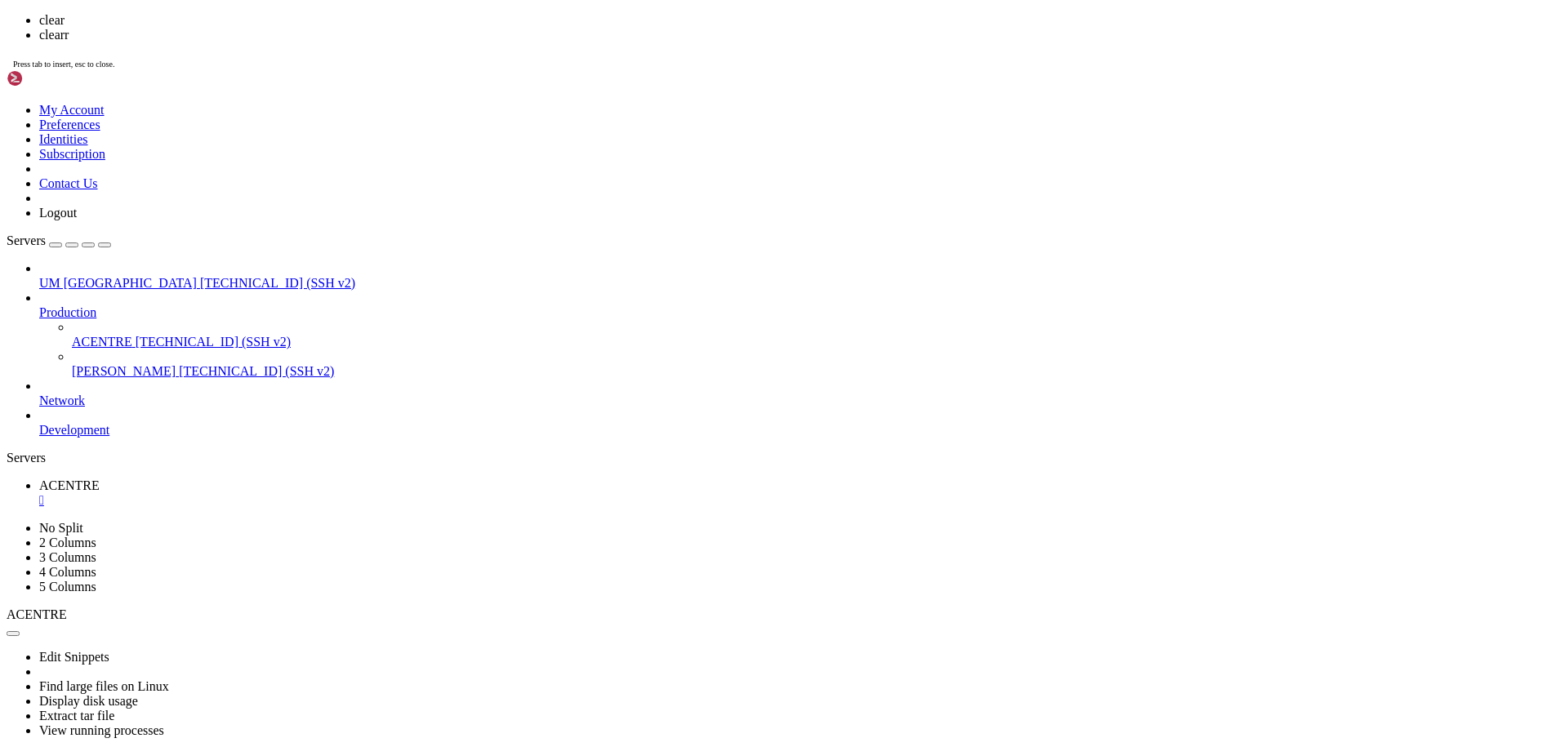
scroll to position [0, 0]
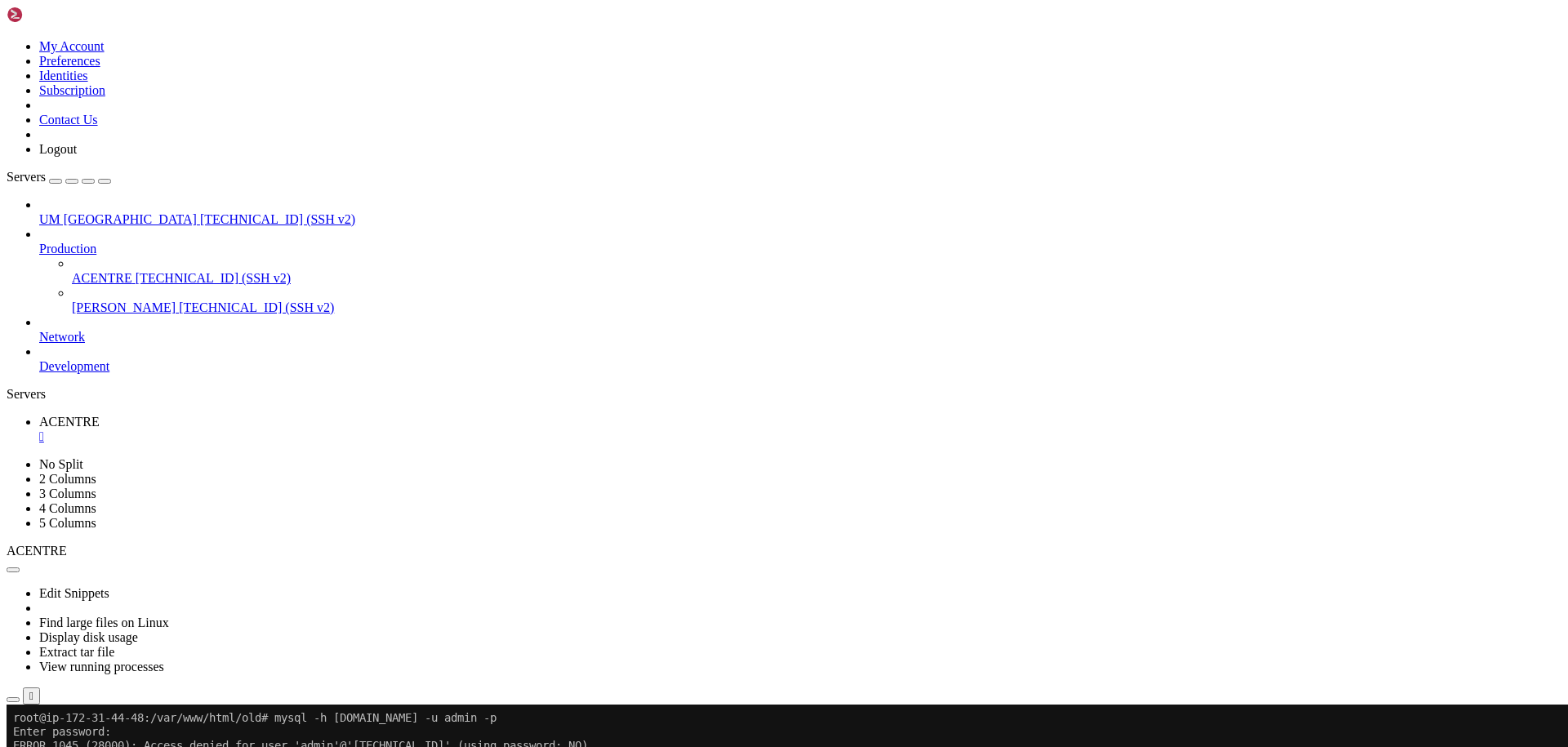
drag, startPoint x: 937, startPoint y: 1131, endPoint x: 899, endPoint y: 1164, distance: 50.3
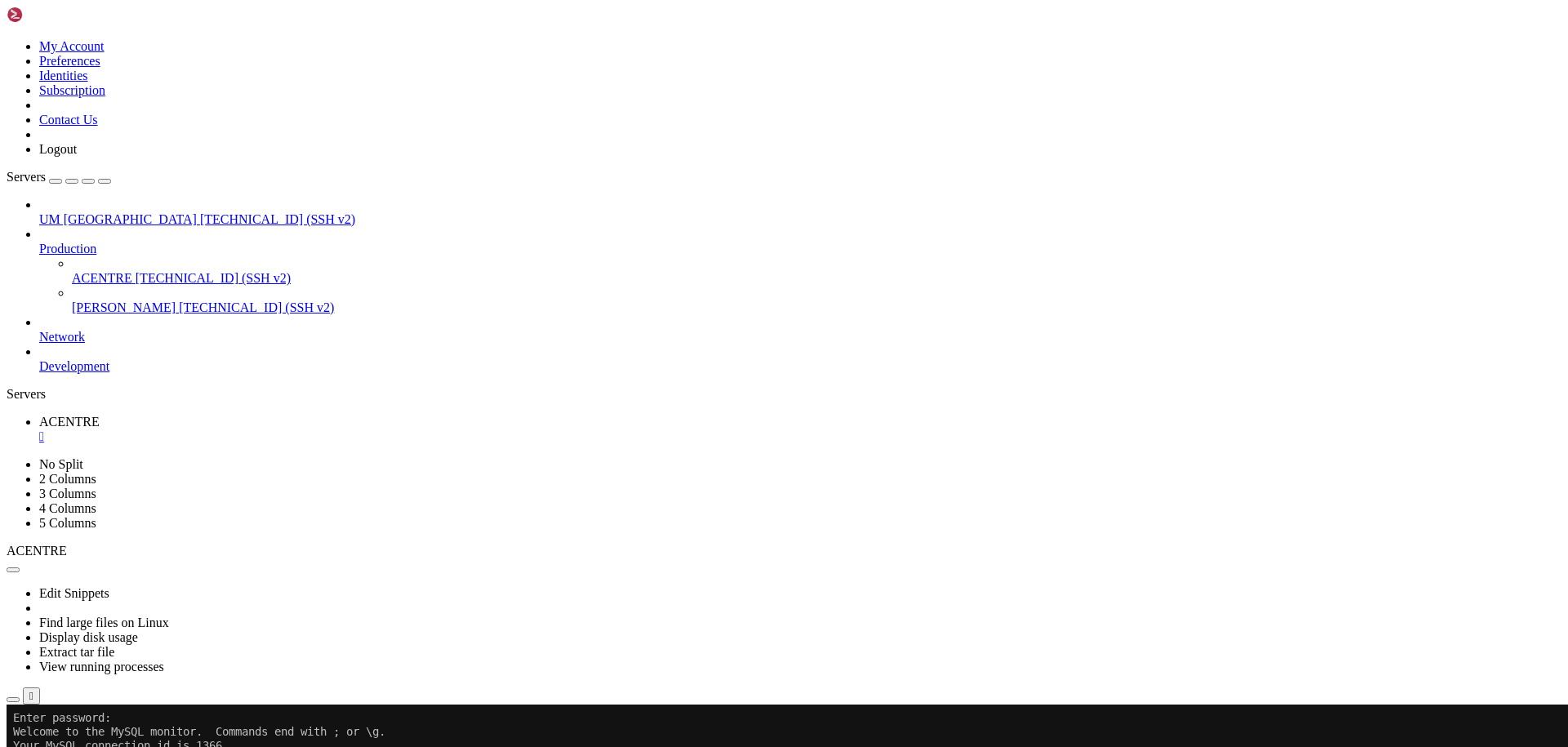
scroll to position [208, 0]
drag, startPoint x: 282, startPoint y: 1333, endPoint x: 21, endPoint y: 1236, distance: 278.4
drag, startPoint x: 588, startPoint y: 1316, endPoint x: 13, endPoint y: 1228, distance: 581.7
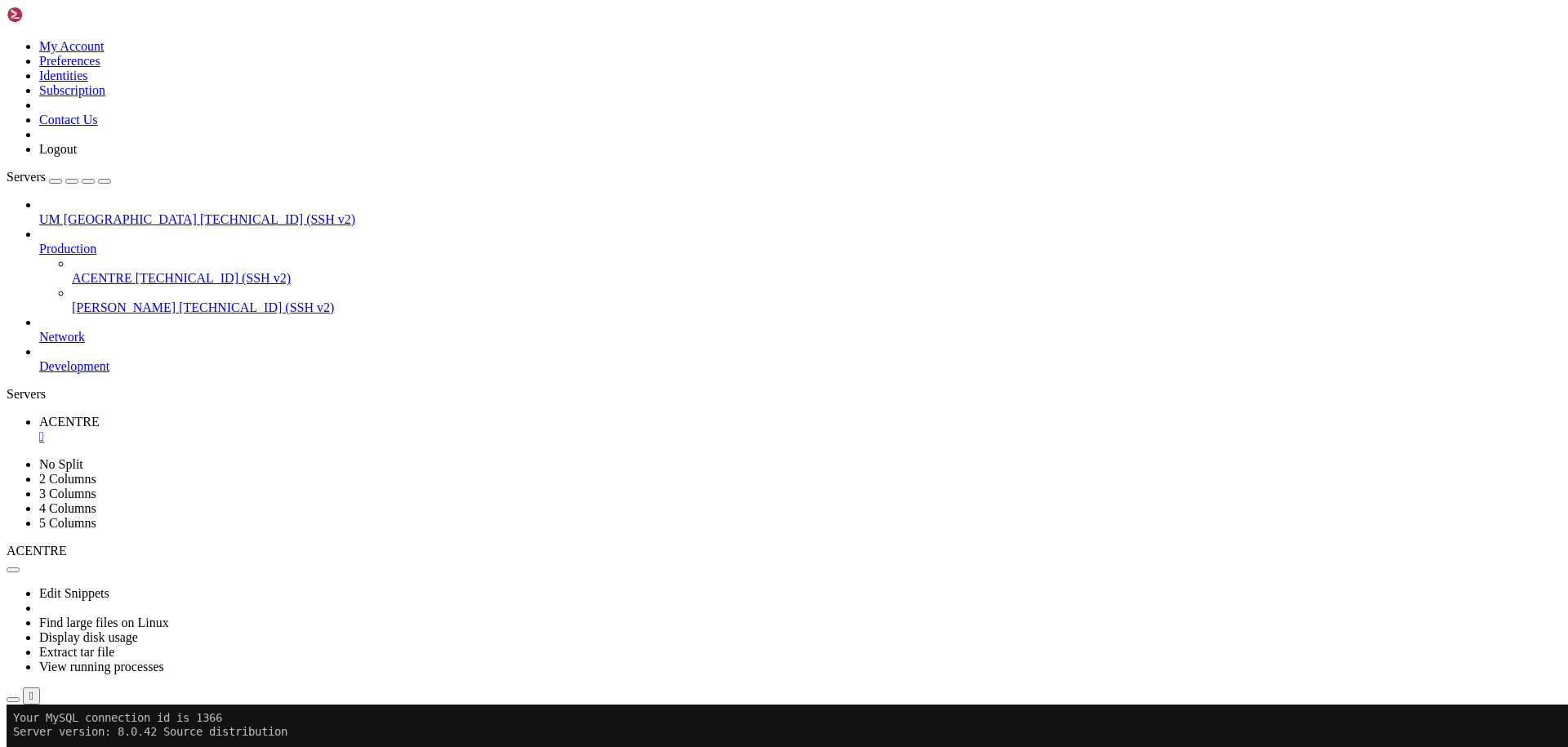
drag, startPoint x: 904, startPoint y: 1237, endPoint x: 838, endPoint y: 1070, distance: 179.6
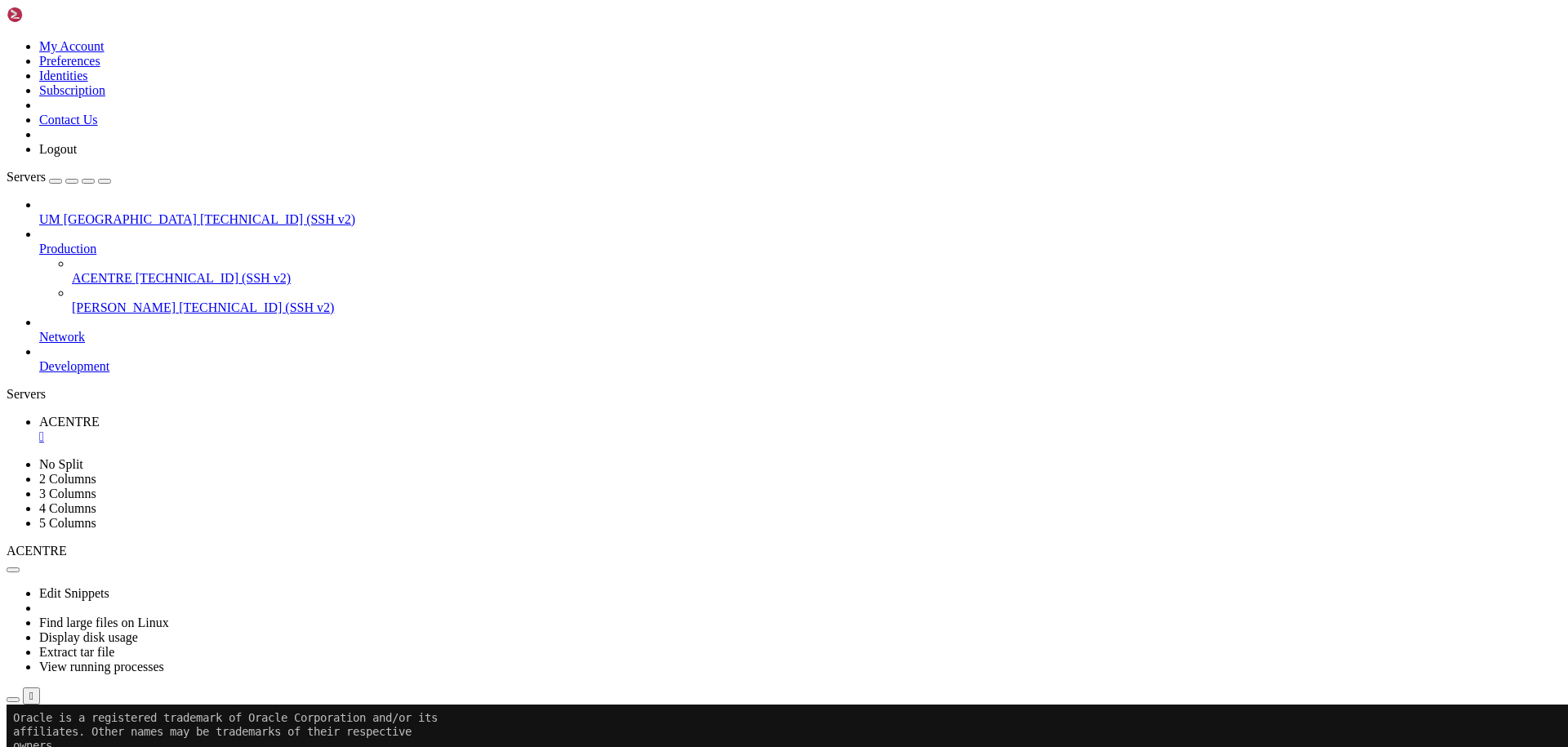
scroll to position [292, 0]
drag, startPoint x: 1006, startPoint y: 1115, endPoint x: 900, endPoint y: 1145, distance: 110.2
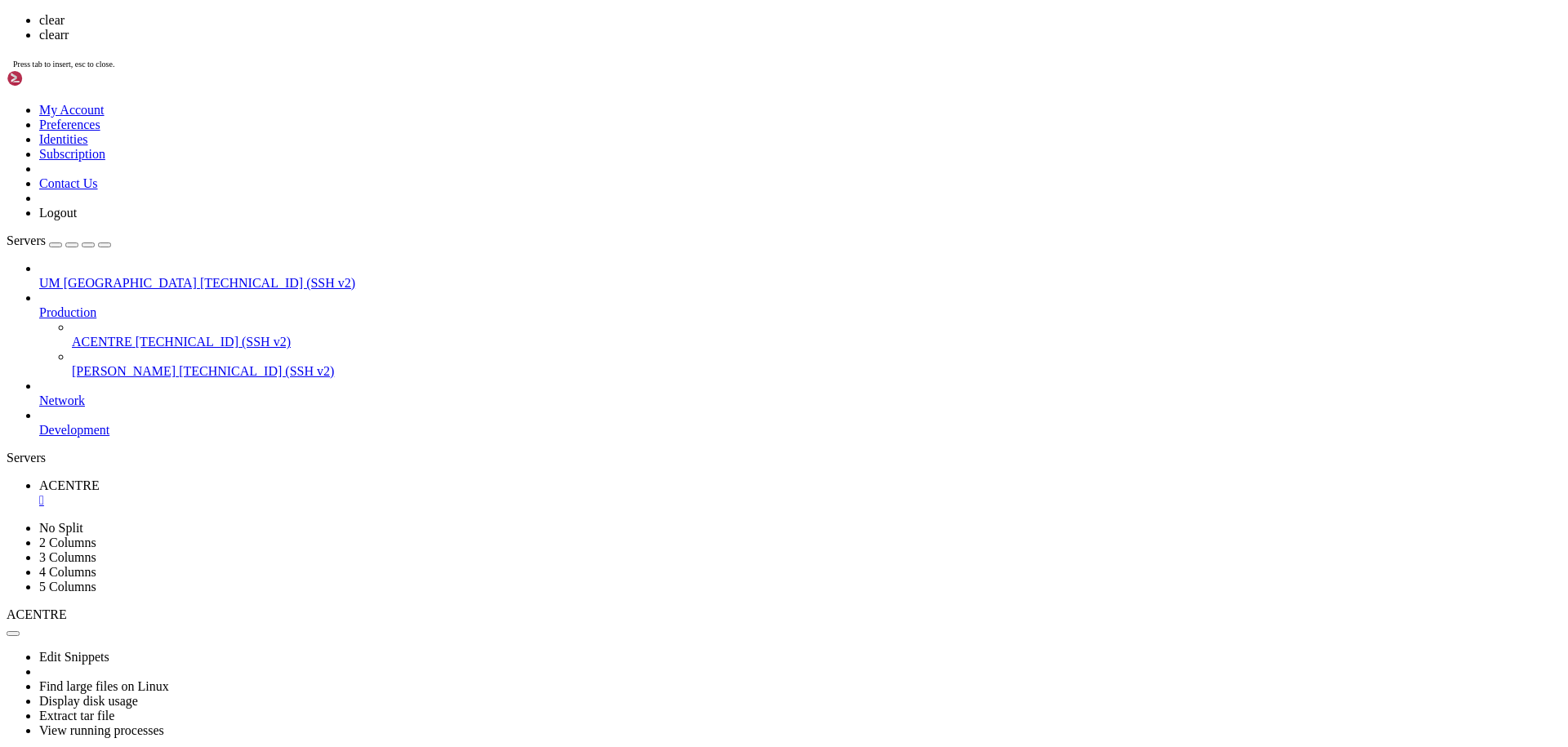
scroll to position [0, 0]
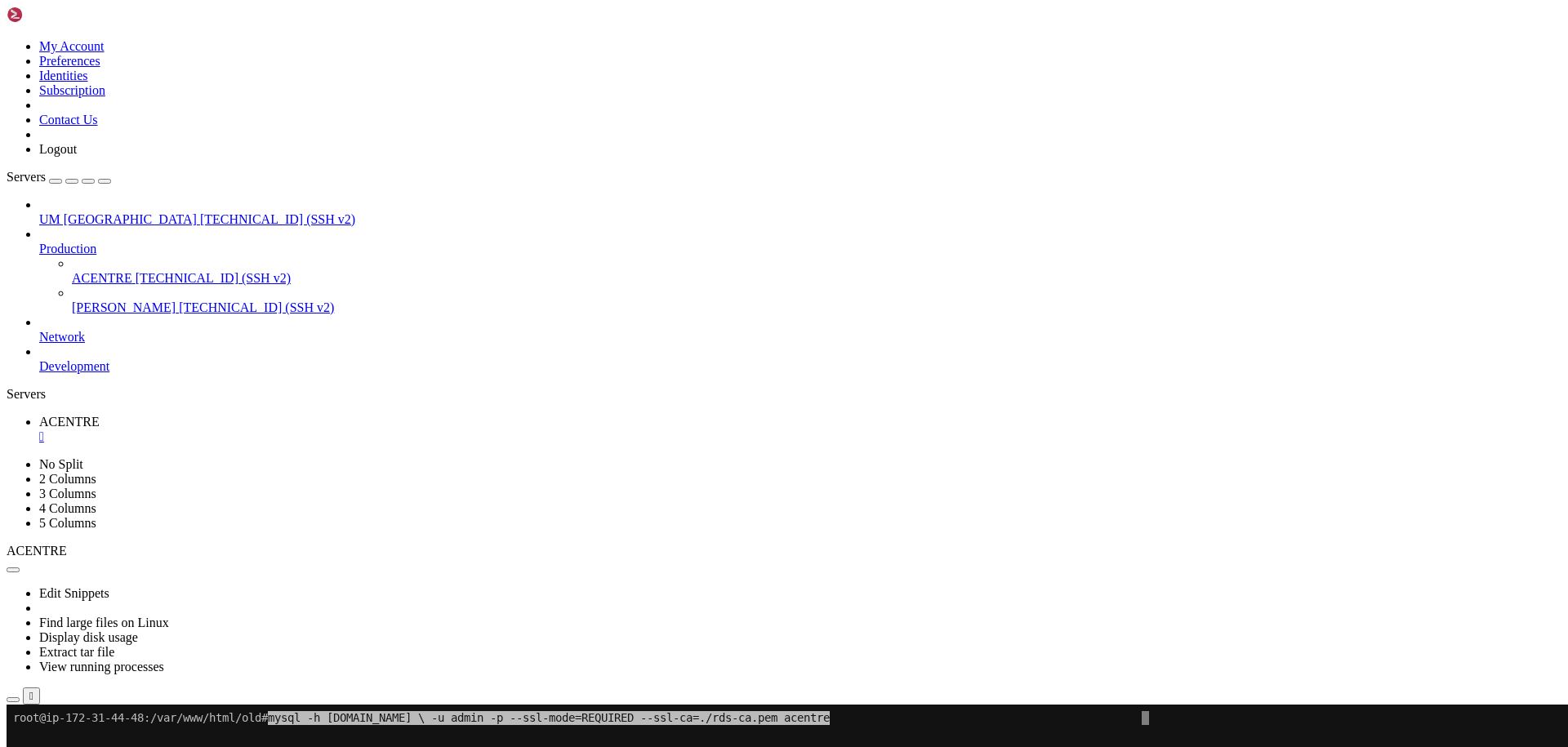
drag, startPoint x: 526, startPoint y: 1124, endPoint x: 360, endPoint y: 1001, distance: 206.6
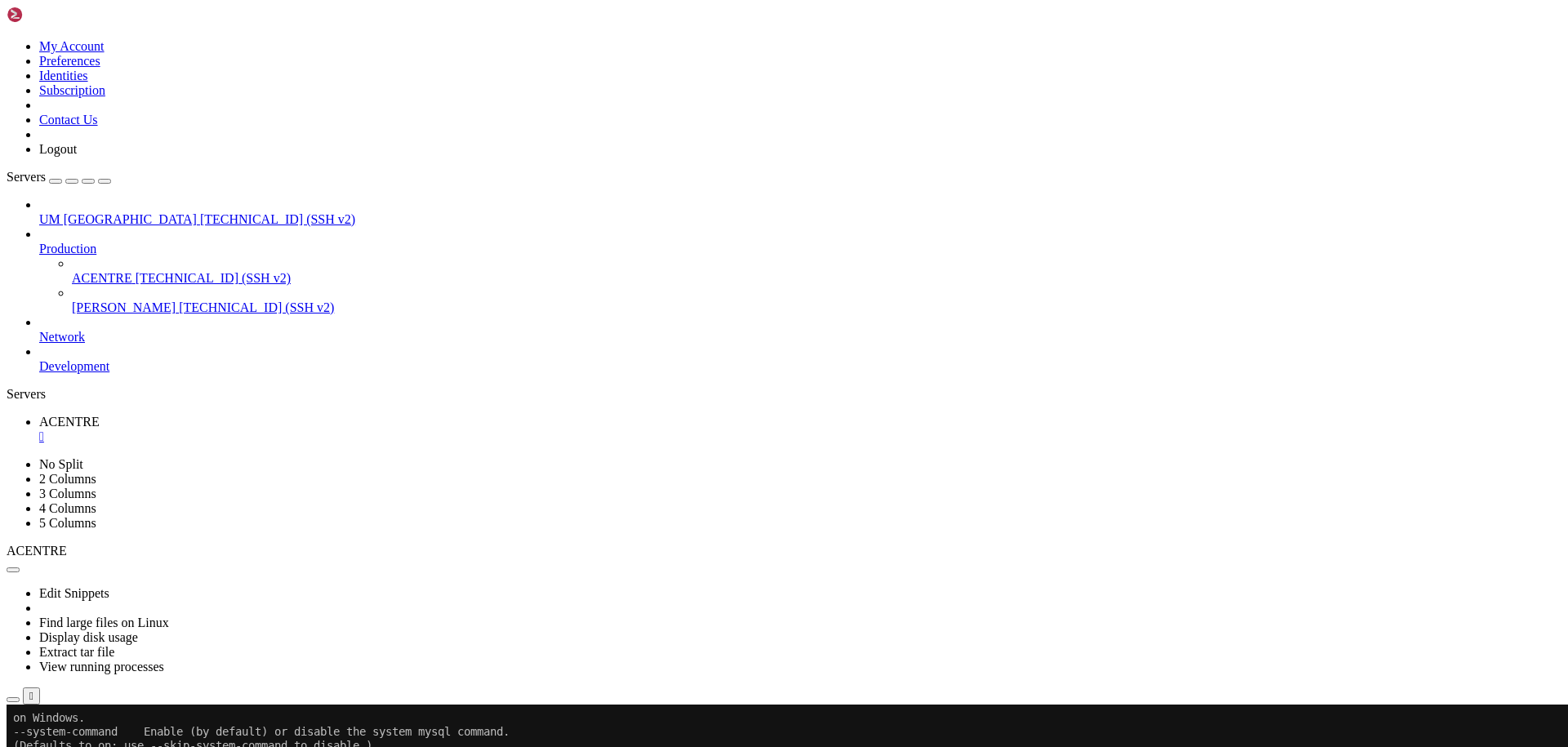
scroll to position [7277, 0]
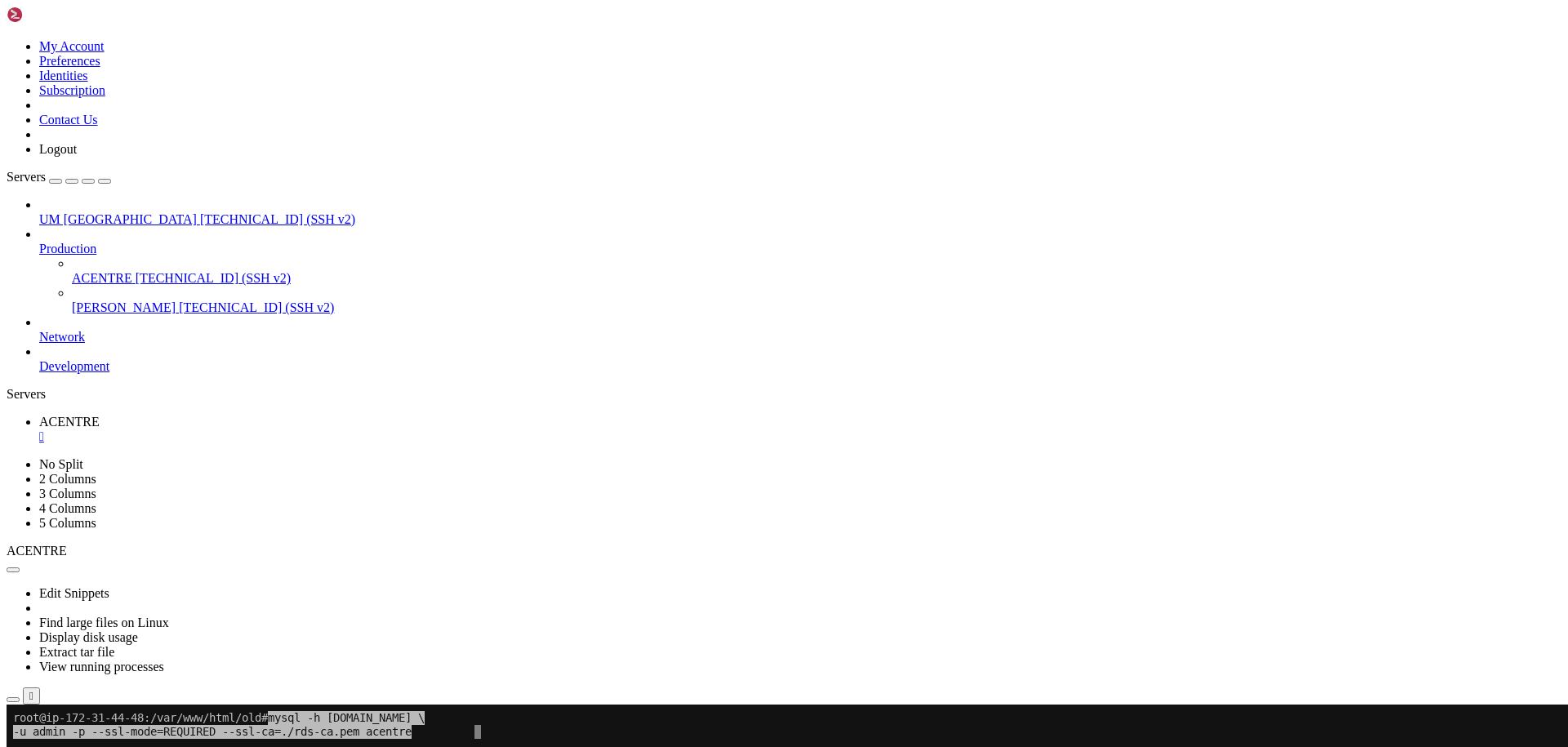
drag, startPoint x: 596, startPoint y: 875, endPoint x: 442, endPoint y: 867, distance: 154.2
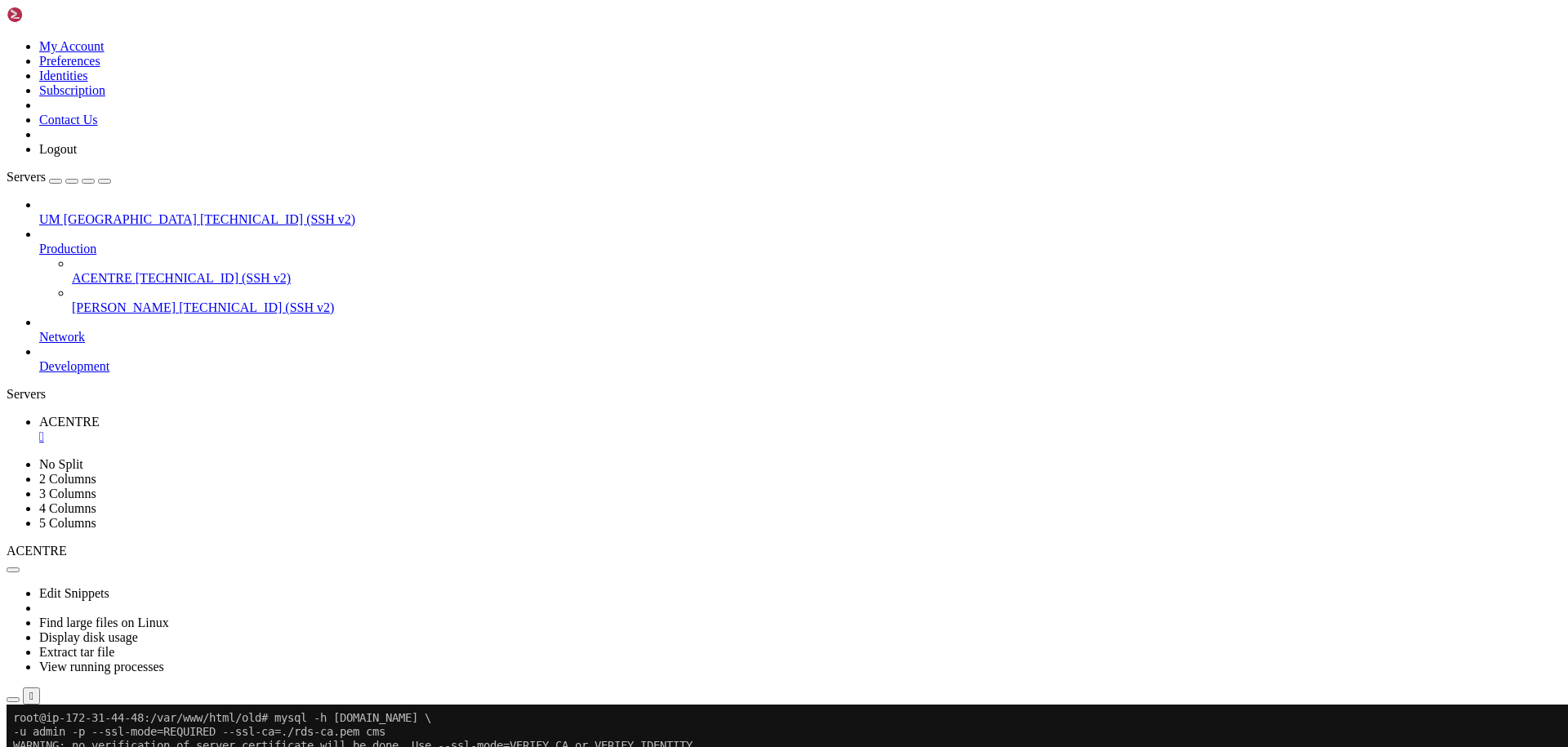
drag, startPoint x: 89, startPoint y: 1095, endPoint x: 26, endPoint y: 1067, distance: 68.9
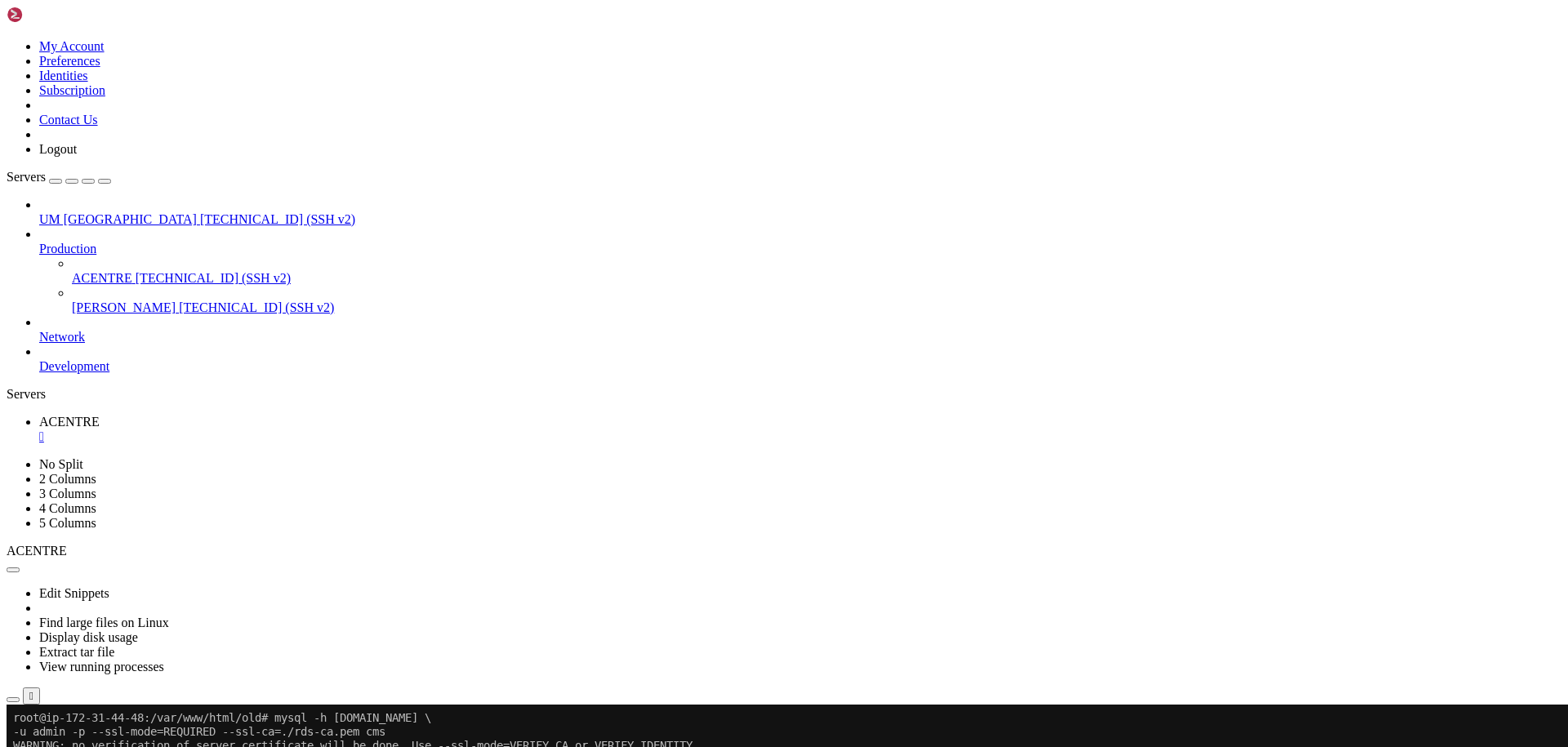
drag, startPoint x: 792, startPoint y: 793, endPoint x: 289, endPoint y: 789, distance: 503.0
drag, startPoint x: 305, startPoint y: 1157, endPoint x: 184, endPoint y: 1193, distance: 126.2
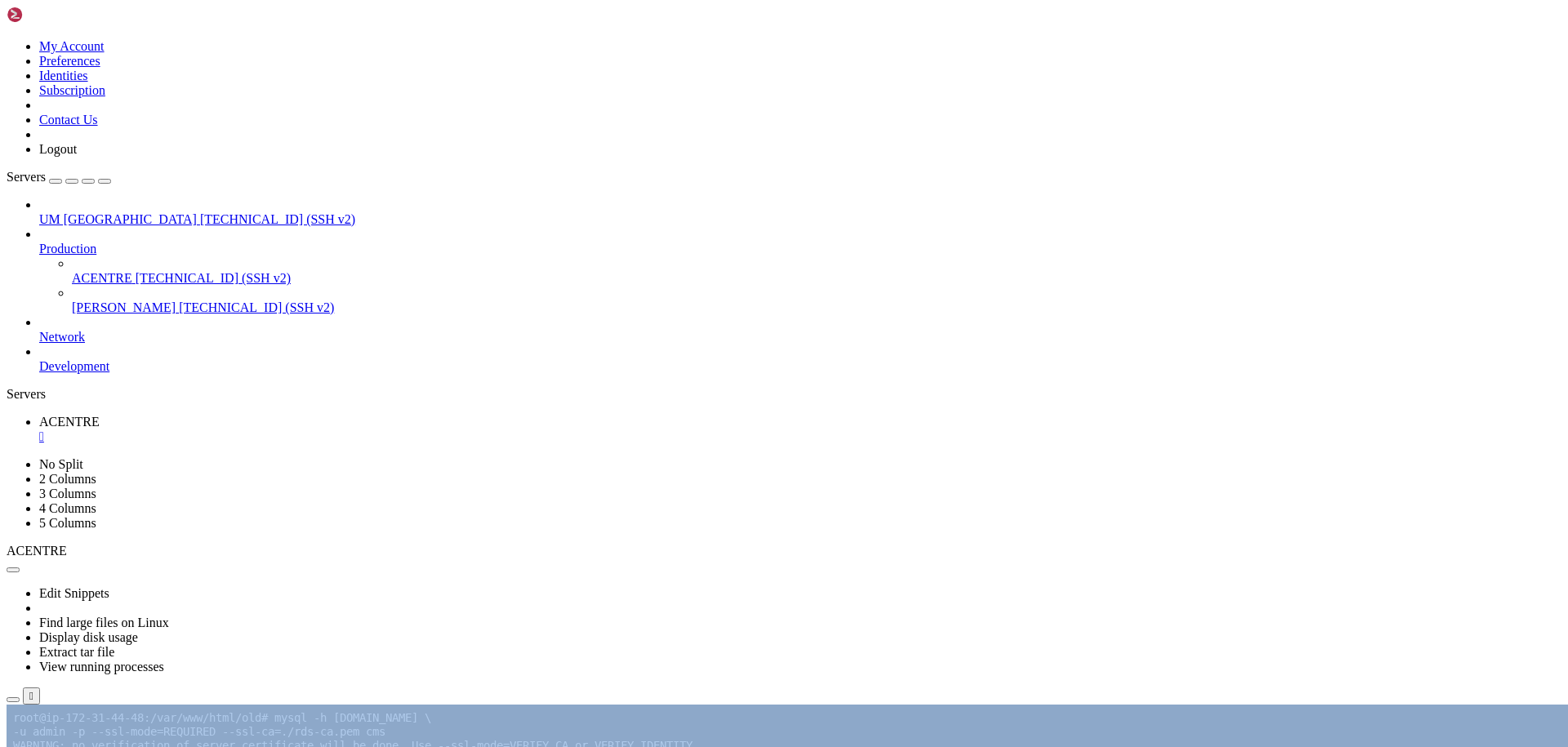
drag, startPoint x: 276, startPoint y: 1228, endPoint x: 31, endPoint y: 1126, distance: 265.4
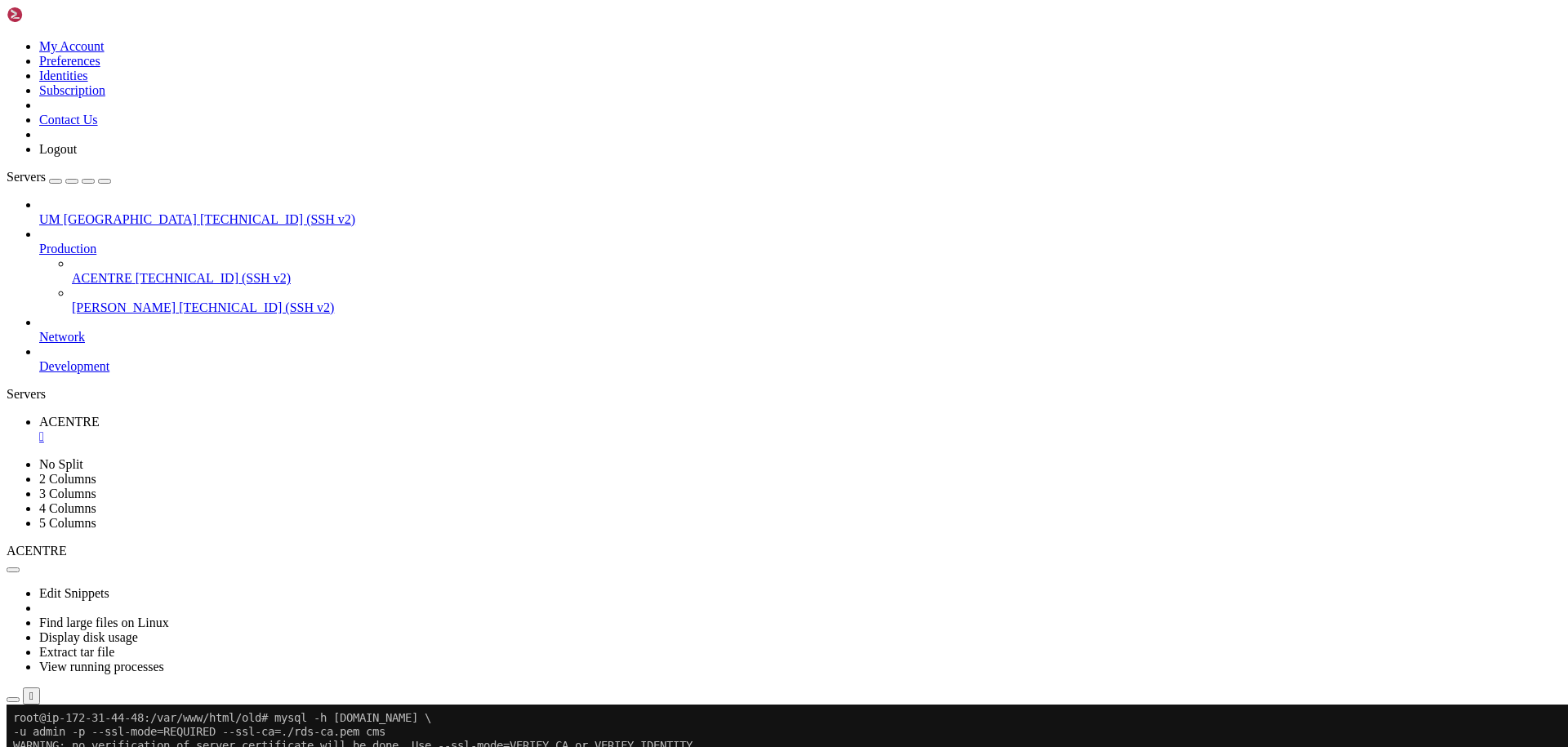
drag, startPoint x: 54, startPoint y: 1150, endPoint x: 22, endPoint y: 1119, distance: 44.6
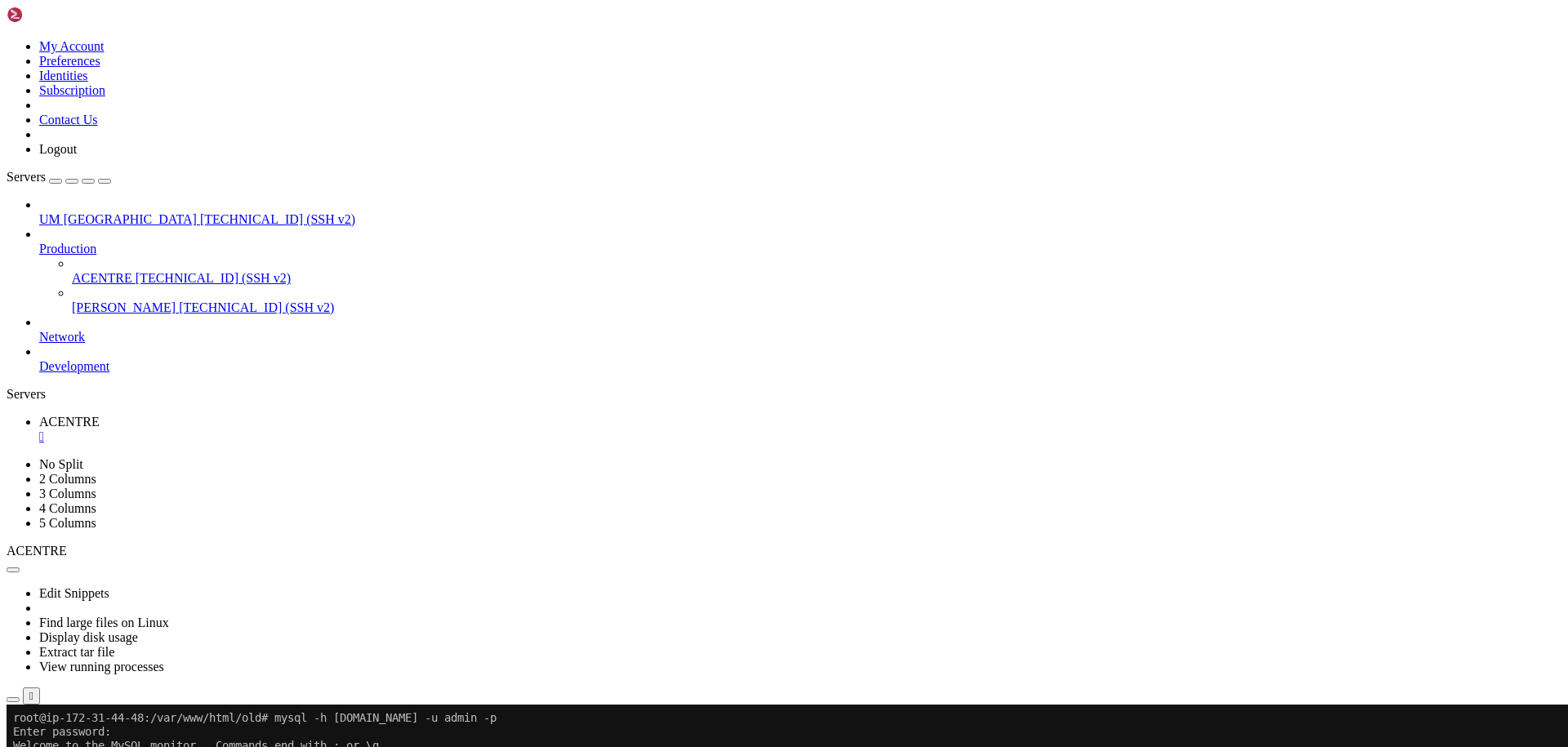
drag, startPoint x: 815, startPoint y: 1239, endPoint x: 558, endPoint y: 1065, distance: 310.4
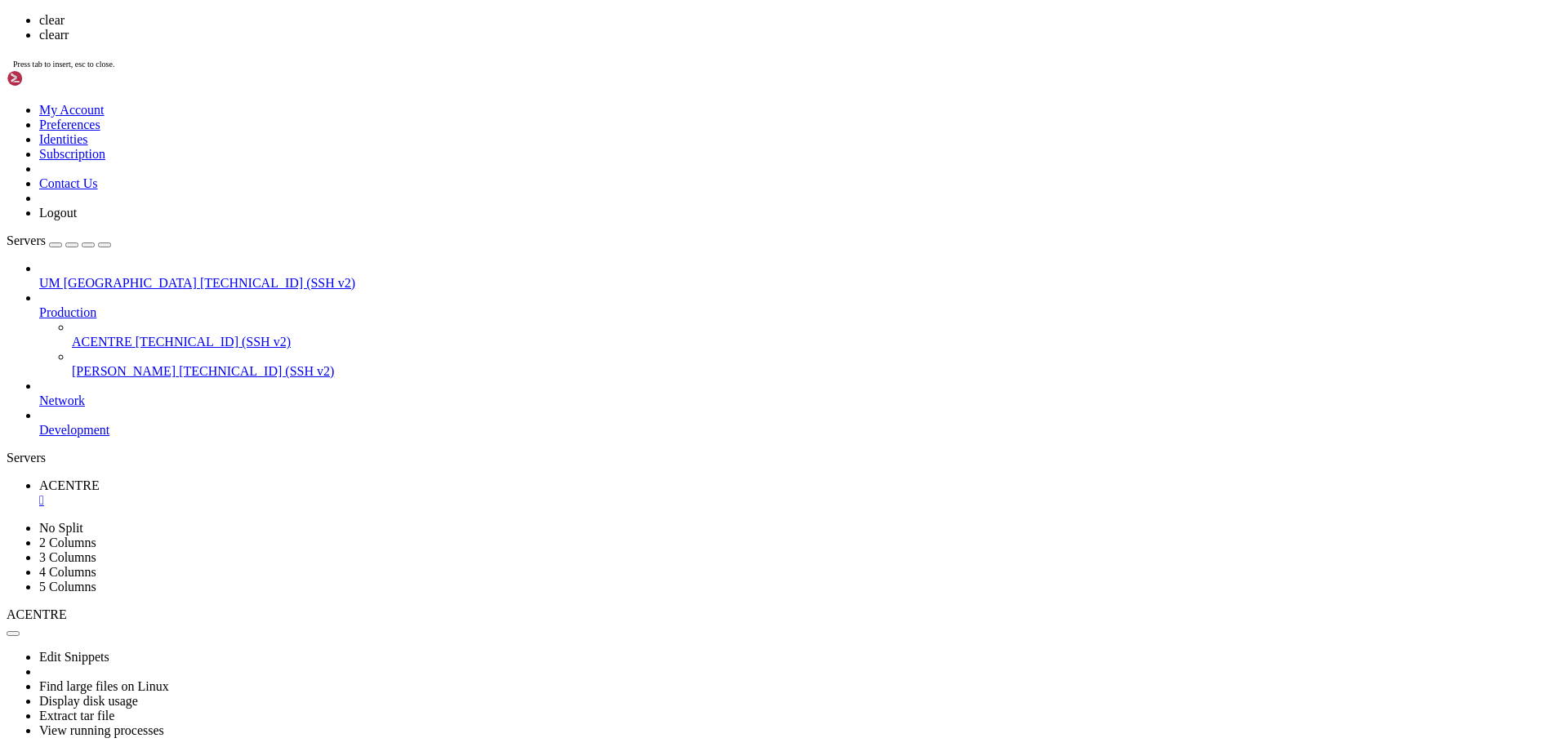
scroll to position [0, 0]
